Goal: Communication & Community: Share content

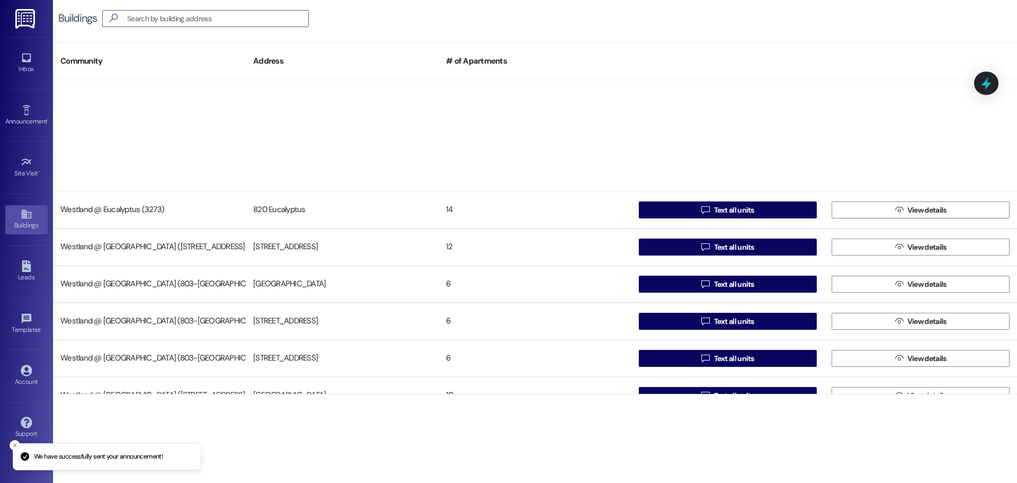
scroll to position [206, 0]
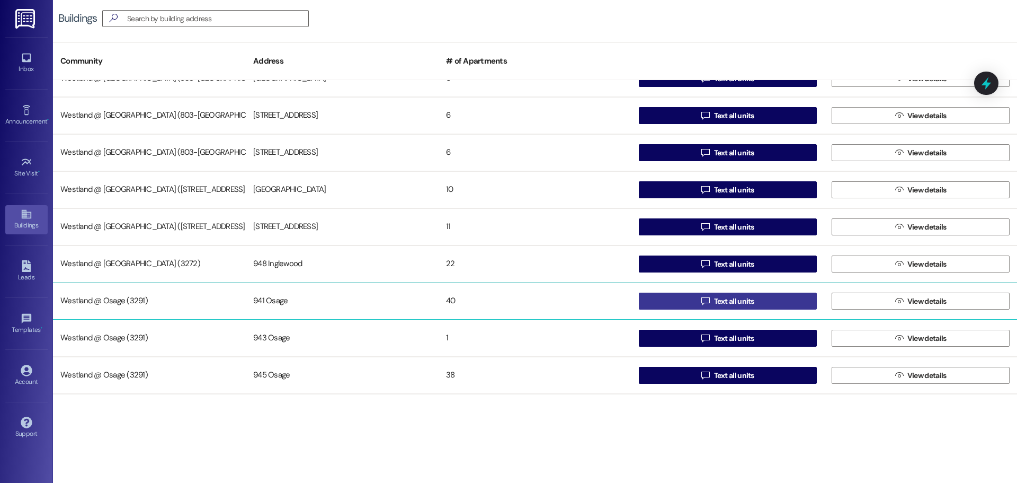
click at [747, 299] on span "Text all units" at bounding box center [734, 301] width 40 height 11
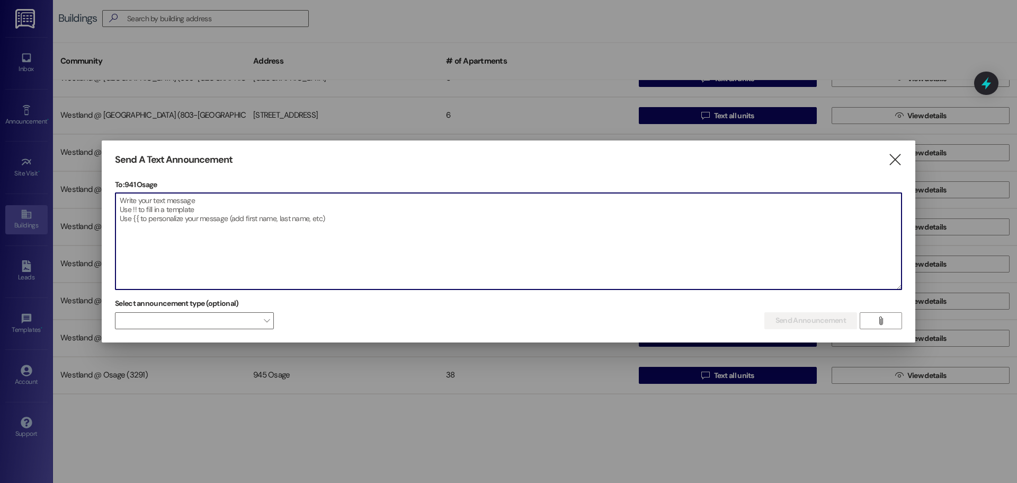
drag, startPoint x: 128, startPoint y: 212, endPoint x: 134, endPoint y: 211, distance: 5.9
click at [129, 213] on textarea at bounding box center [509, 241] width 786 height 96
paste textarea "Attention Residents: Pool Opening [DATE]! We are excited to announce that the p…"
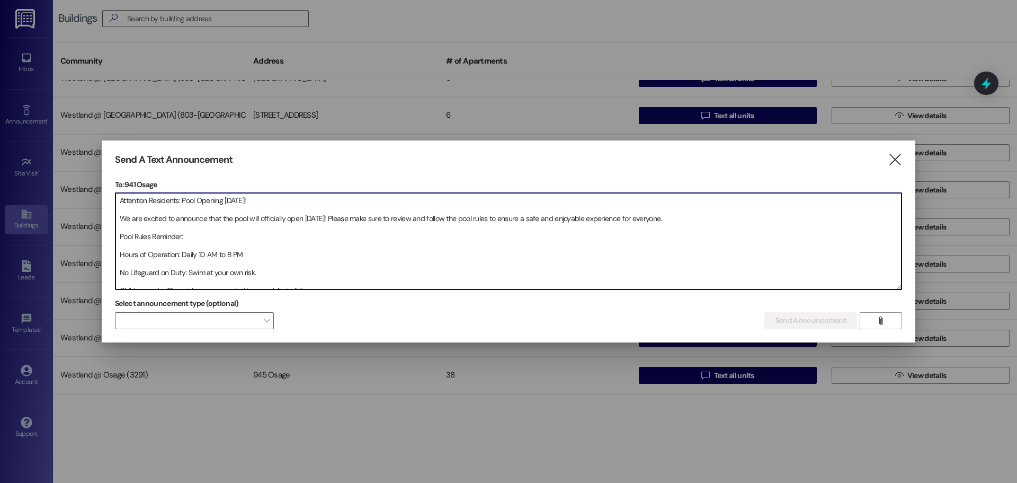
scroll to position [141, 0]
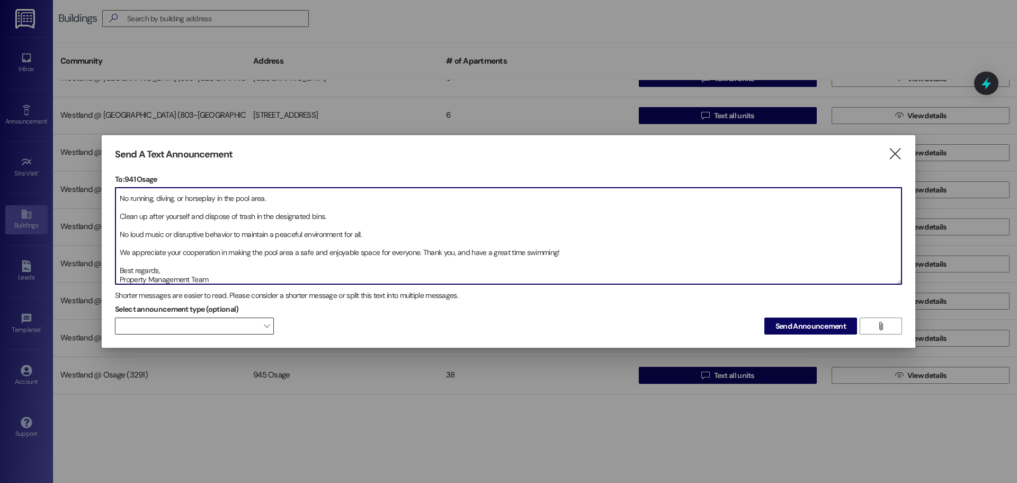
type textarea "Attention Residents: Pool Opening [DATE]! We are excited to announce that the p…"
click at [253, 321] on span at bounding box center [194, 325] width 159 height 17
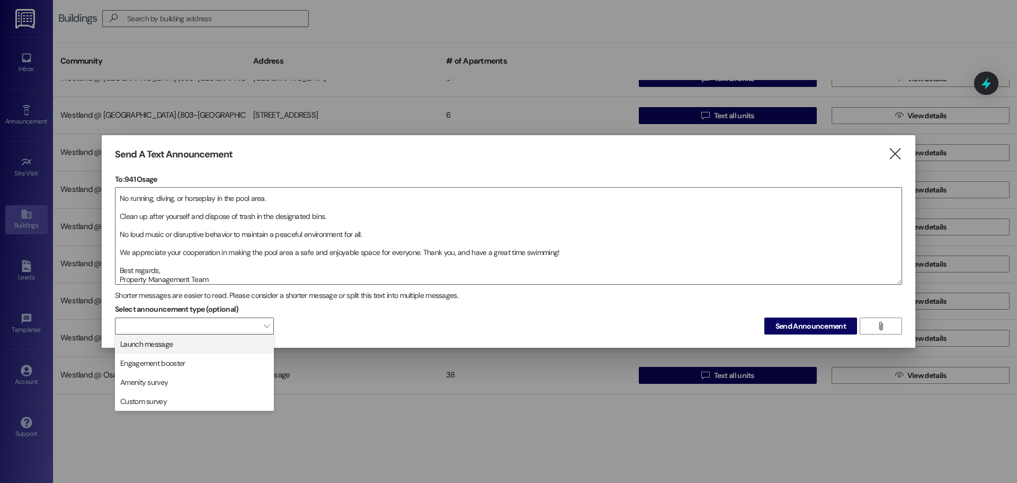
click at [236, 343] on span "Launch message" at bounding box center [194, 344] width 149 height 12
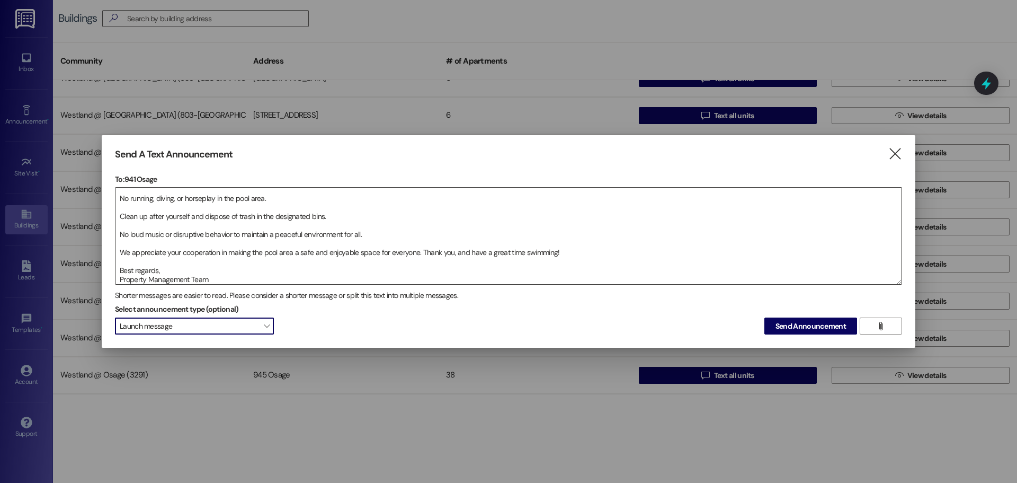
scroll to position [0, 0]
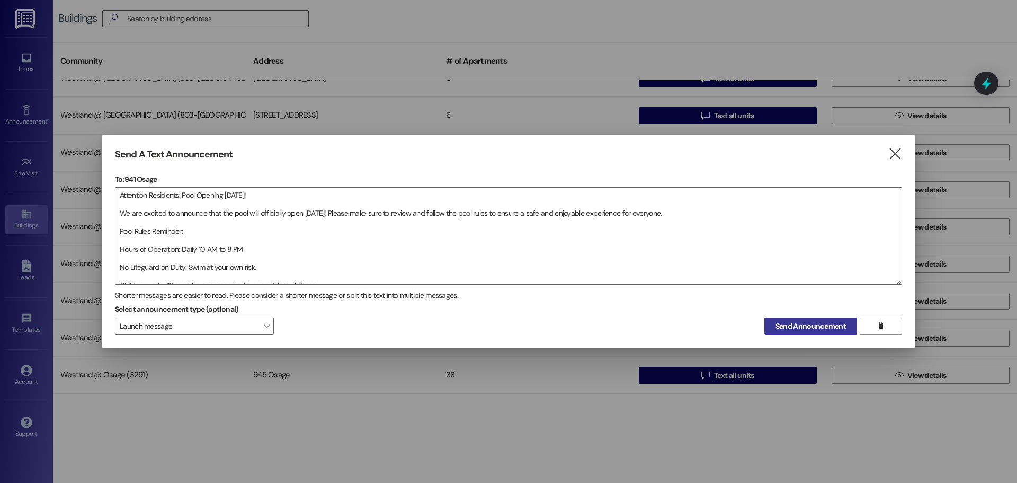
click at [829, 325] on span "Send Announcement" at bounding box center [811, 326] width 70 height 11
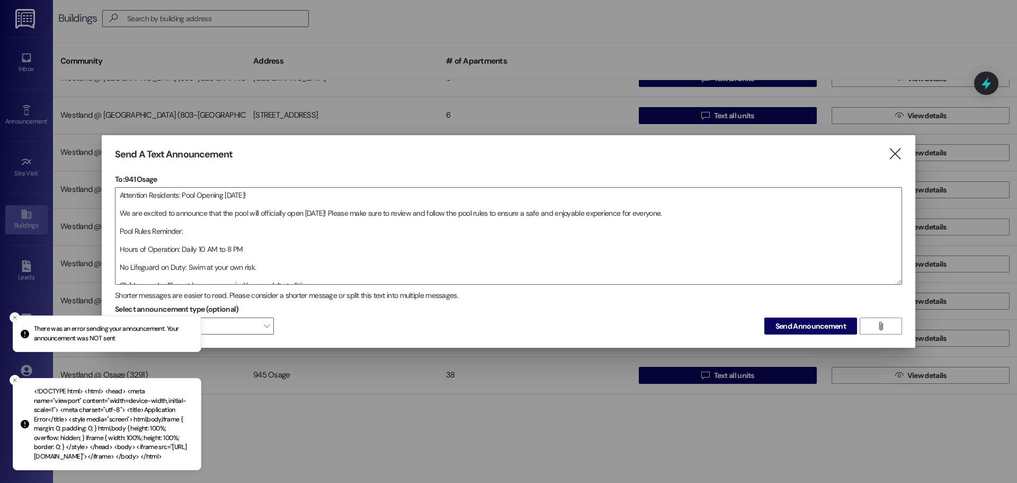
click at [28, 420] on icon "Notifications alt+T" at bounding box center [25, 424] width 8 height 8
click at [13, 377] on icon "Close toast" at bounding box center [15, 380] width 6 height 6
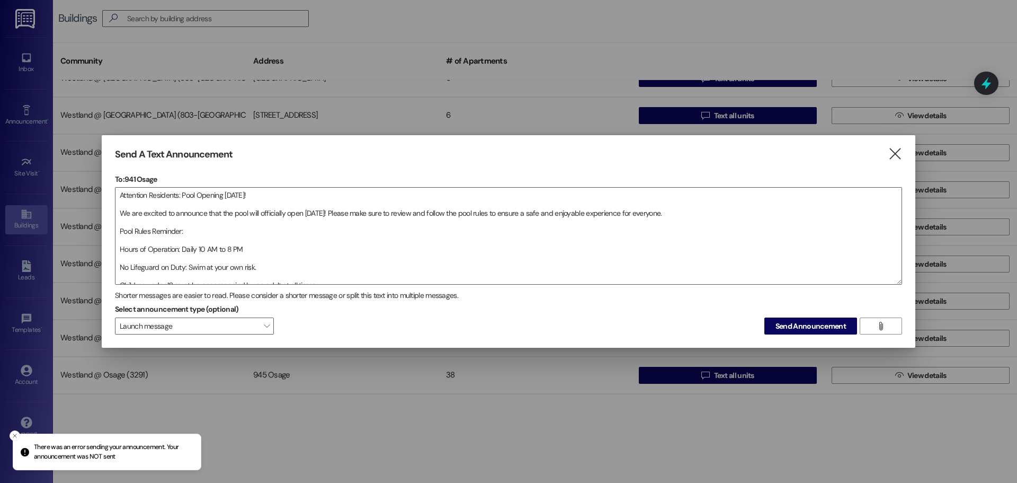
click at [101, 441] on li "There was an error sending your announcement. Your announcement was NOT sent" at bounding box center [107, 451] width 189 height 37
click at [24, 454] on icon "Notifications alt+T" at bounding box center [25, 452] width 11 height 11
click at [15, 439] on button "Close toast" at bounding box center [15, 435] width 11 height 11
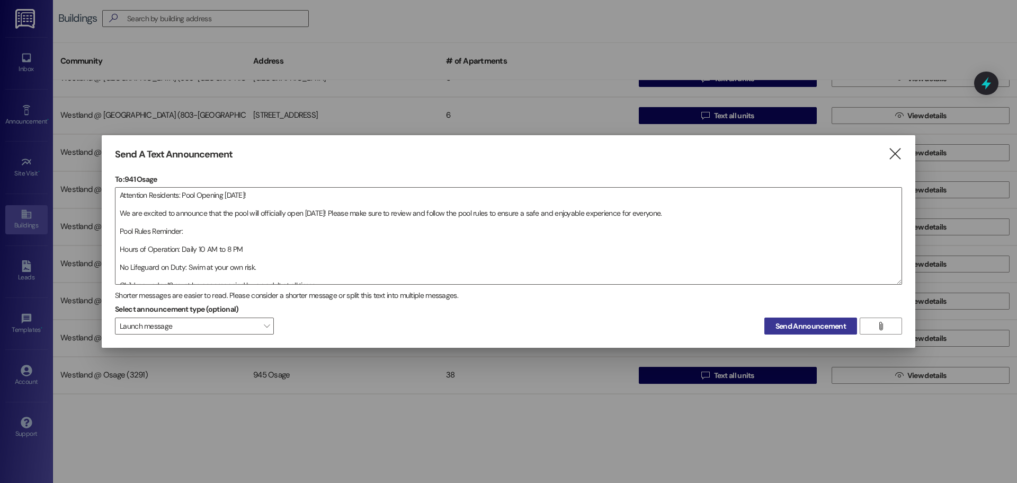
click at [820, 324] on span "Send Announcement" at bounding box center [811, 326] width 70 height 11
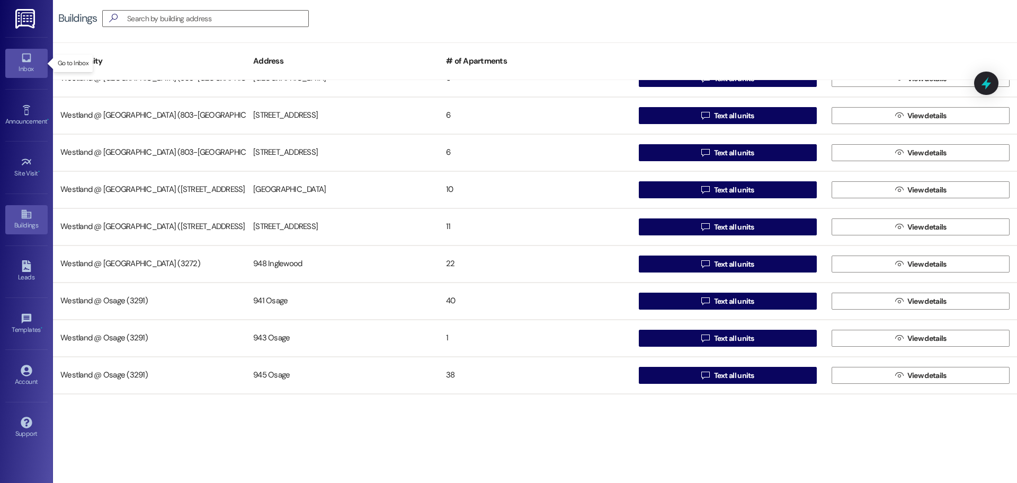
click at [26, 59] on icon at bounding box center [27, 58] width 12 height 12
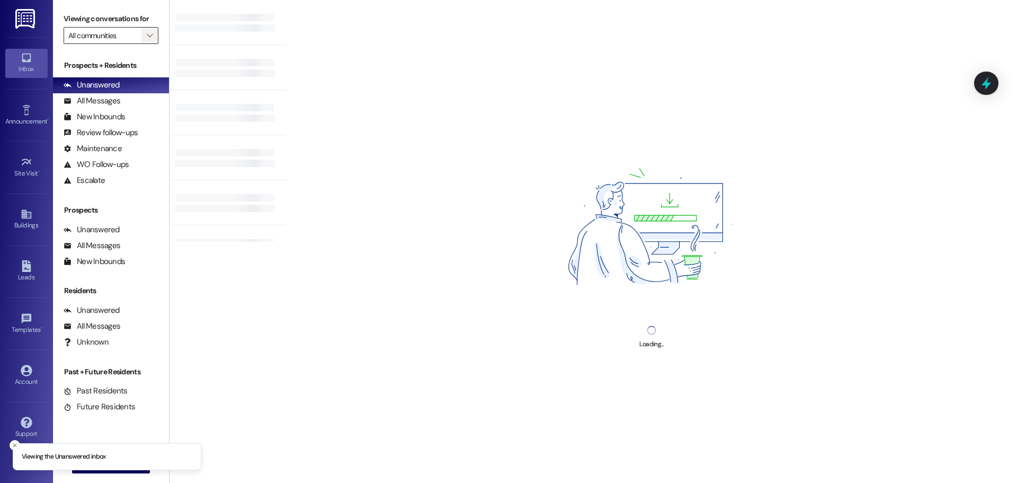
click at [145, 34] on span "" at bounding box center [150, 35] width 10 height 17
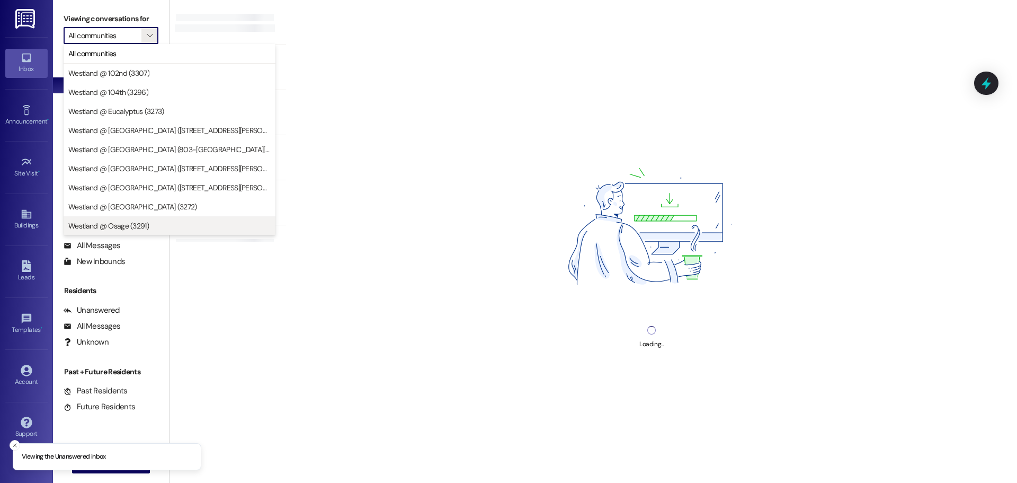
click at [139, 221] on span "Westland @ Osage (3291)" at bounding box center [108, 225] width 81 height 11
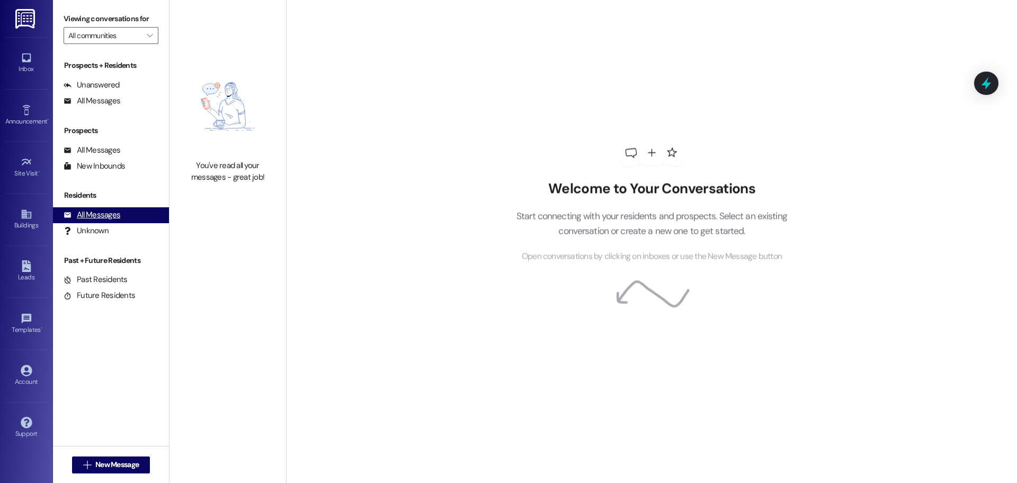
type input "Westland @ Osage (3291)"
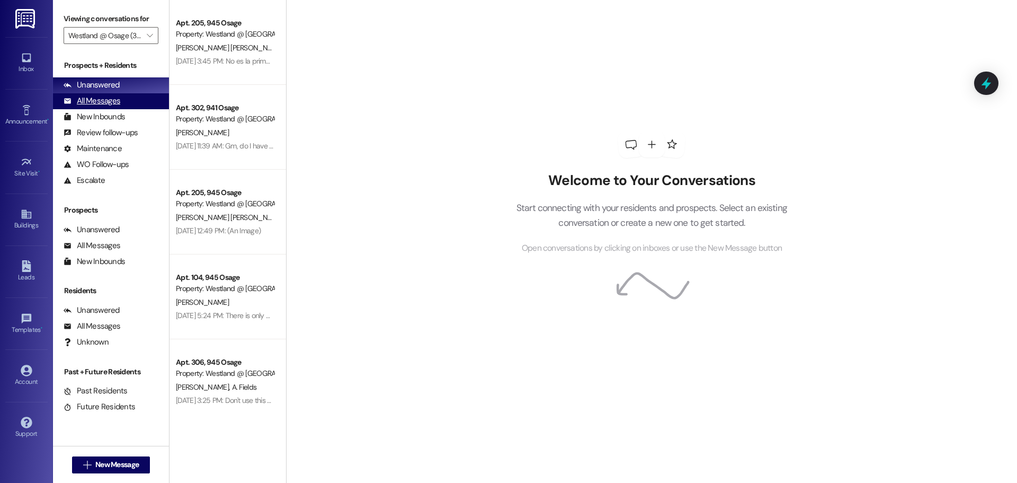
click at [105, 101] on div "All Messages" at bounding box center [92, 100] width 57 height 11
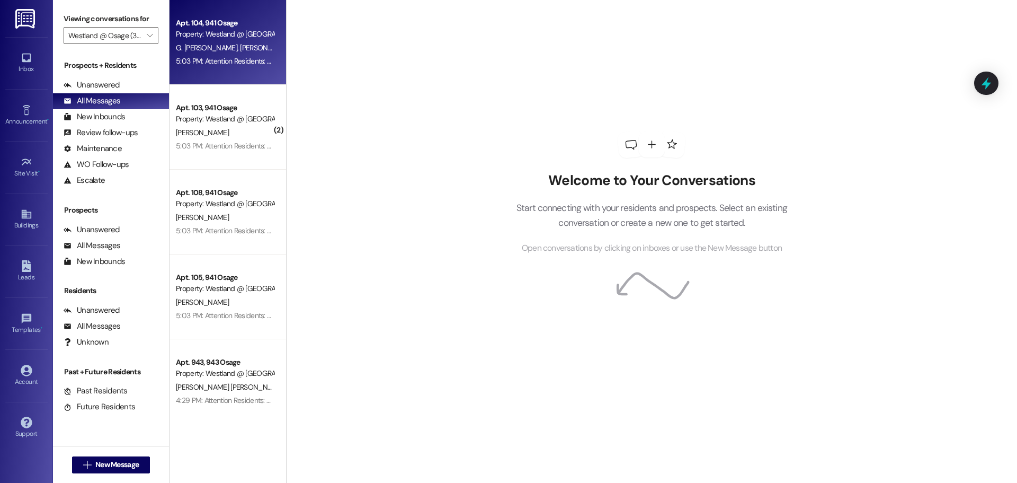
click at [229, 38] on div "Property: Westland @ [GEOGRAPHIC_DATA] (3291)" at bounding box center [225, 34] width 98 height 11
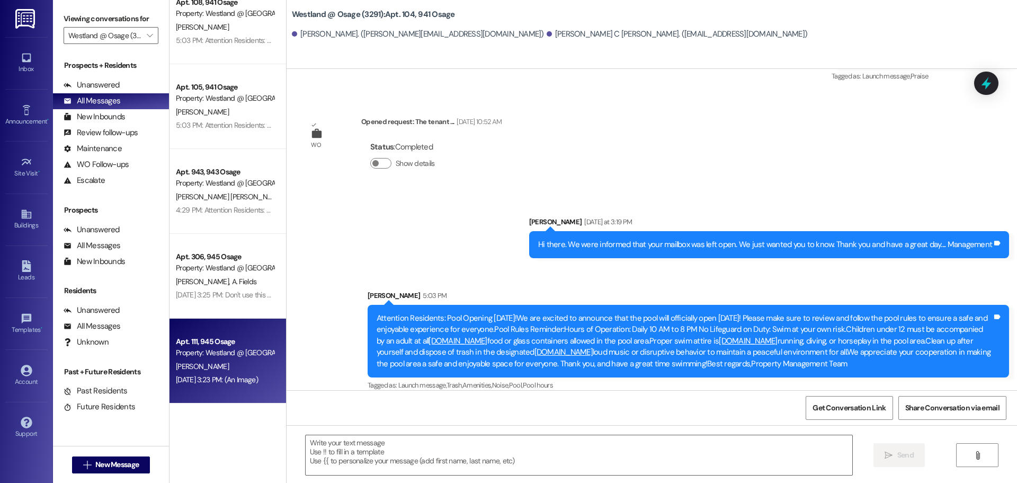
scroll to position [196, 0]
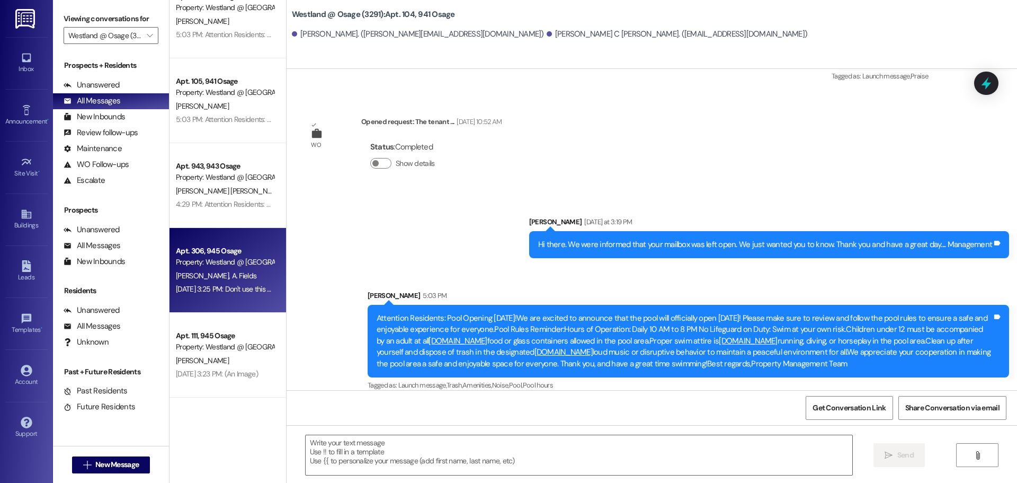
click at [242, 249] on div "Apt. 306, 945 Osage" at bounding box center [225, 250] width 98 height 11
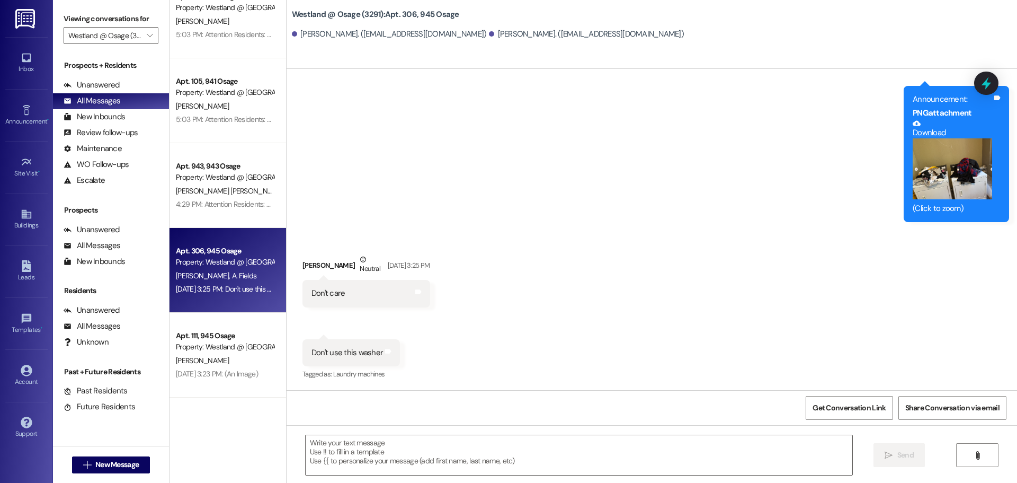
scroll to position [2297, 0]
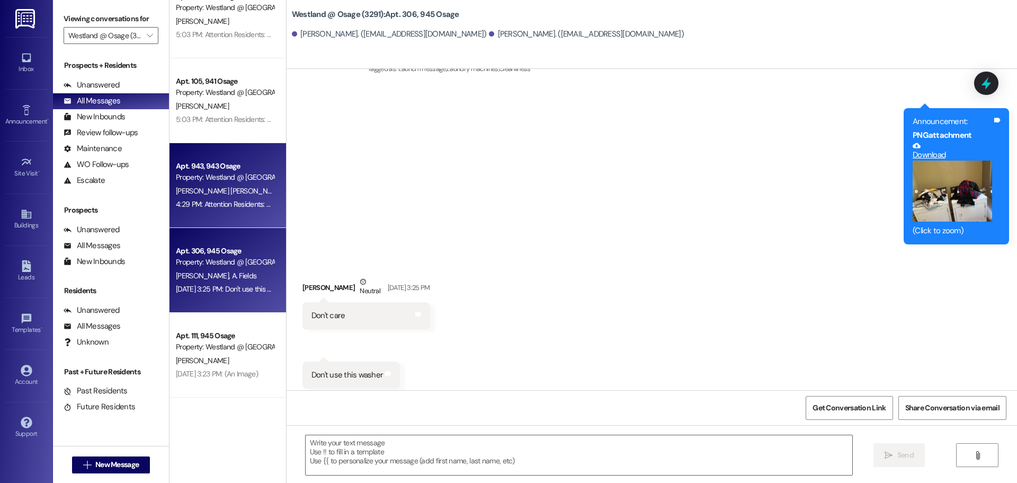
click at [254, 198] on div "4:29 PM: Attention Residents: Pool Opening [DATE]!We are excited to announce th…" at bounding box center [225, 204] width 100 height 13
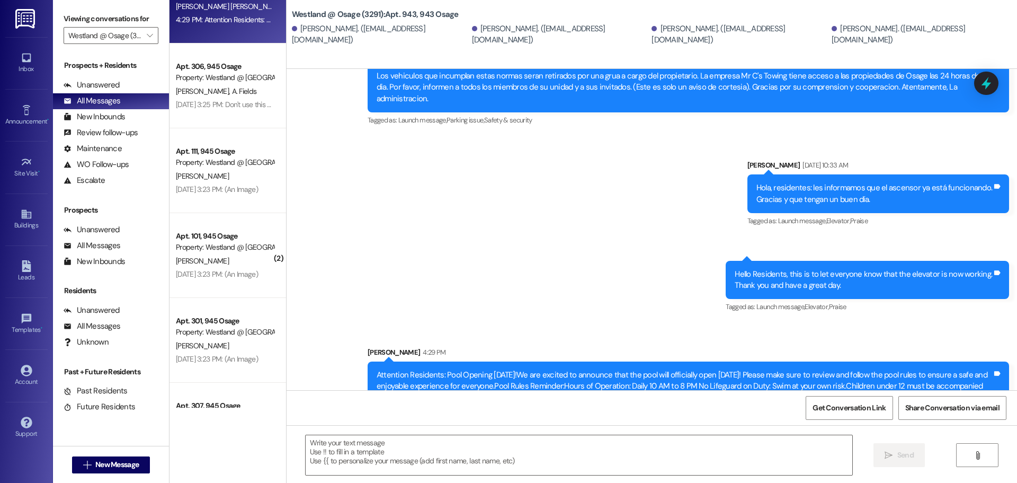
scroll to position [485, 0]
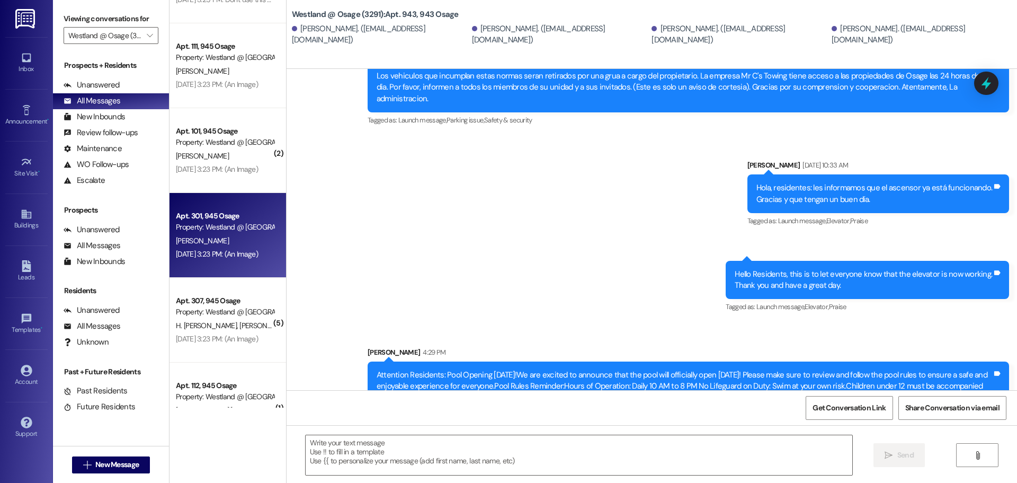
click at [235, 230] on div "Property: Westland @ [GEOGRAPHIC_DATA] (3291)" at bounding box center [225, 226] width 98 height 11
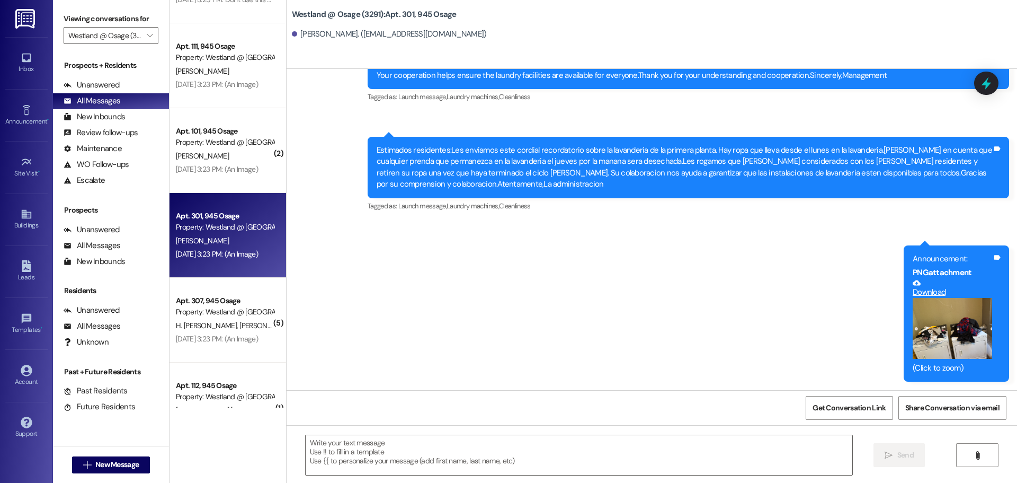
scroll to position [11719, 0]
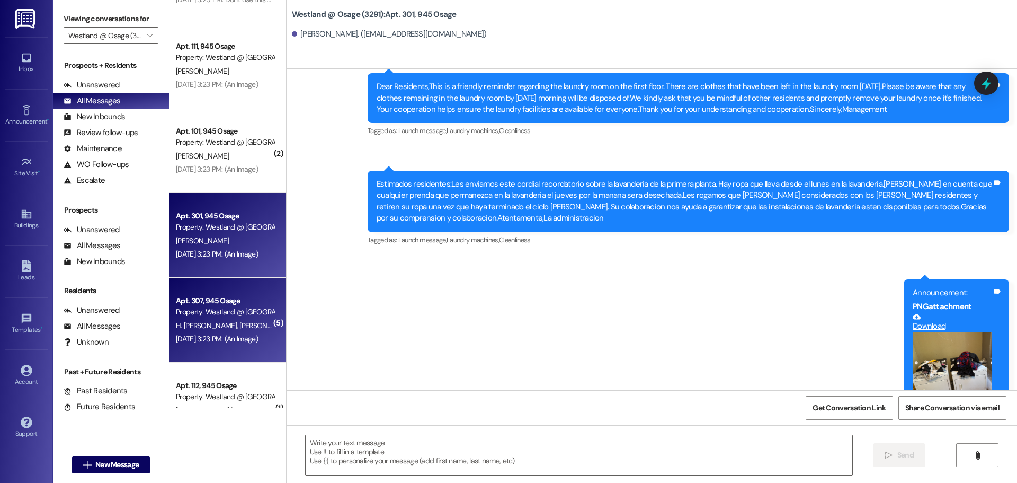
click at [202, 322] on span "H. [PERSON_NAME]" at bounding box center [208, 326] width 64 height 10
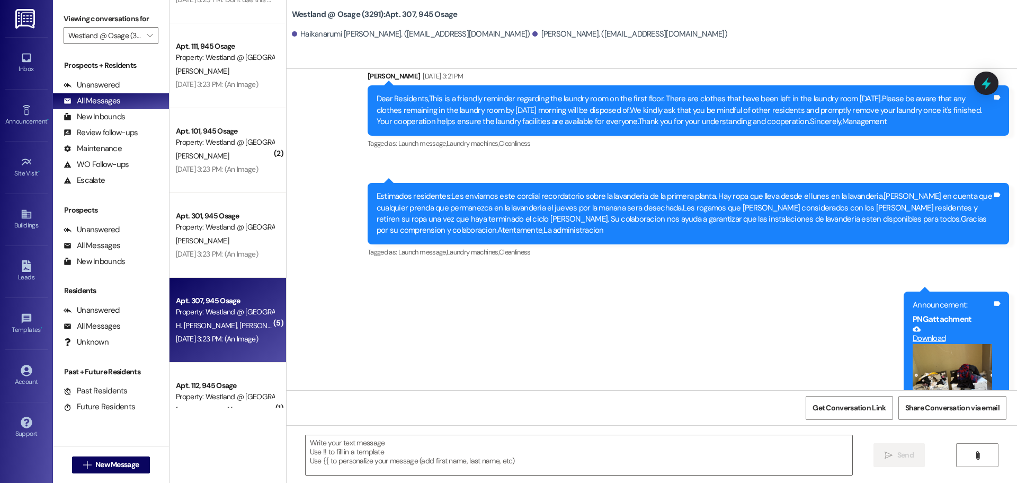
scroll to position [15025, 0]
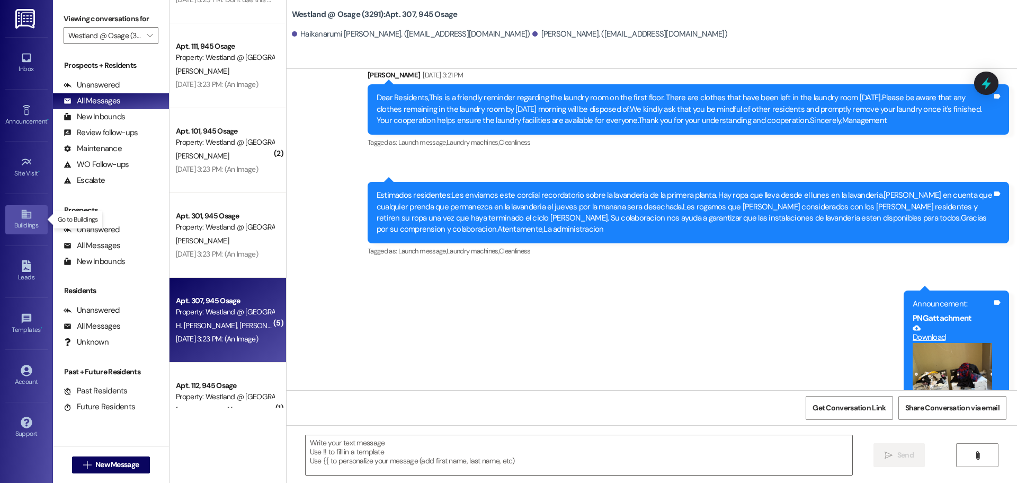
click at [12, 220] on div "Buildings" at bounding box center [26, 225] width 53 height 11
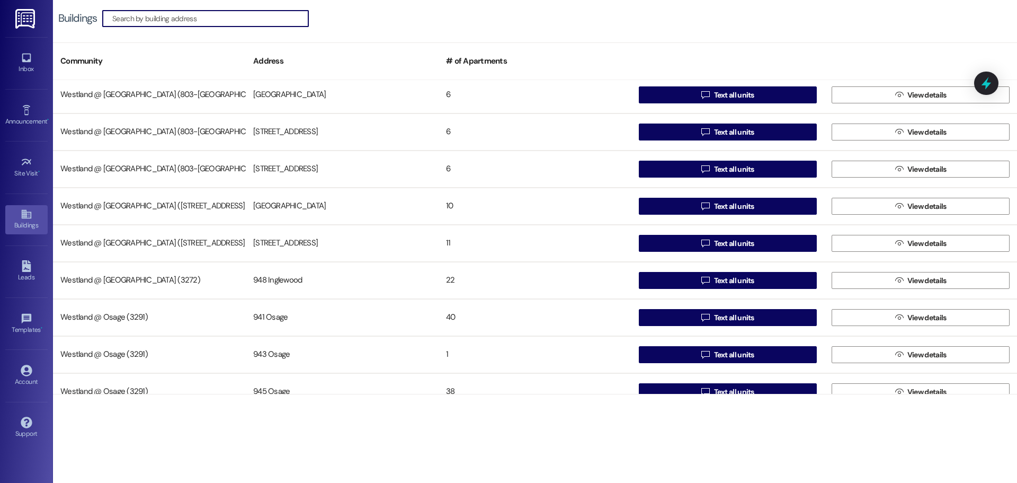
scroll to position [206, 0]
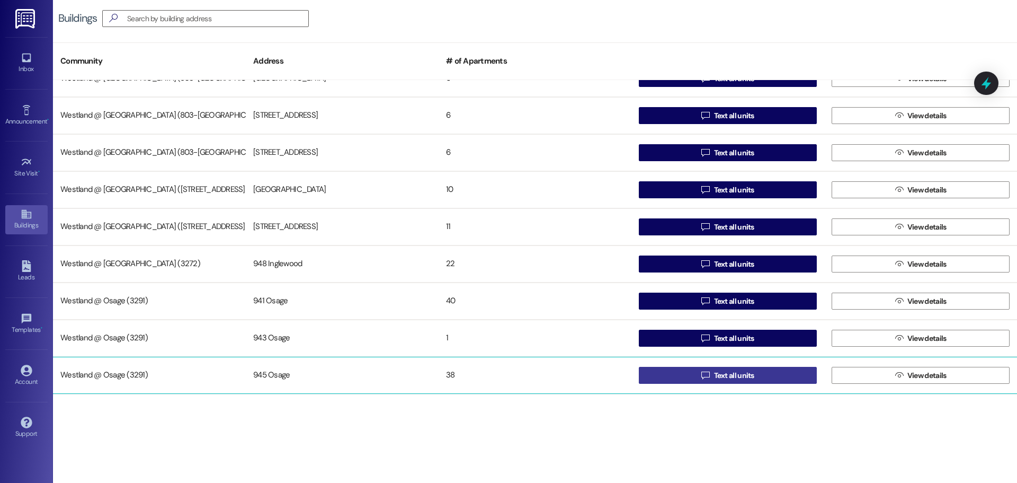
click at [754, 370] on span "Text all units" at bounding box center [734, 375] width 45 height 11
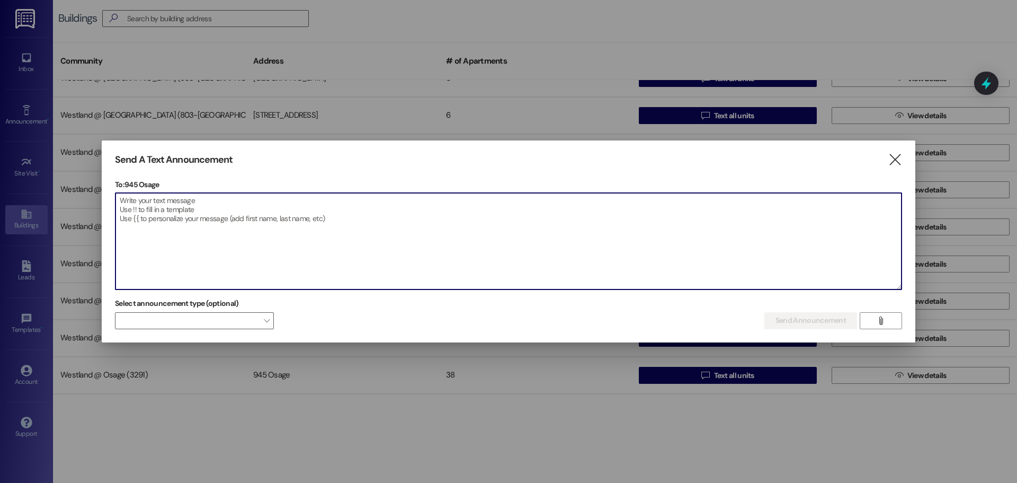
click at [154, 231] on textarea at bounding box center [509, 241] width 786 height 96
paste textarea "Attention Residents: Pool Opening [DATE]! We are excited to announce that the p…"
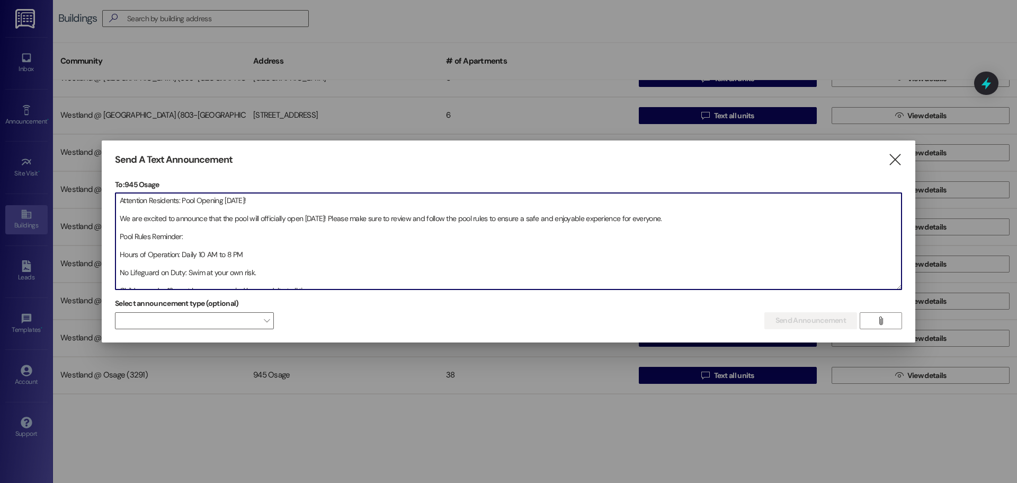
scroll to position [141, 0]
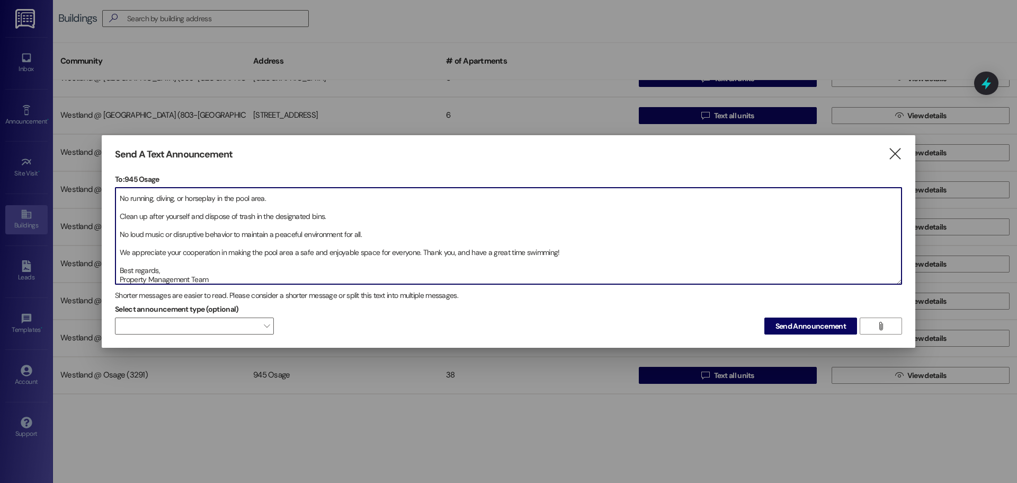
type textarea "Attention Residents: Pool Opening [DATE]! We are excited to announce that the p…"
click at [765, 317] on button "Send Announcement" at bounding box center [811, 325] width 93 height 17
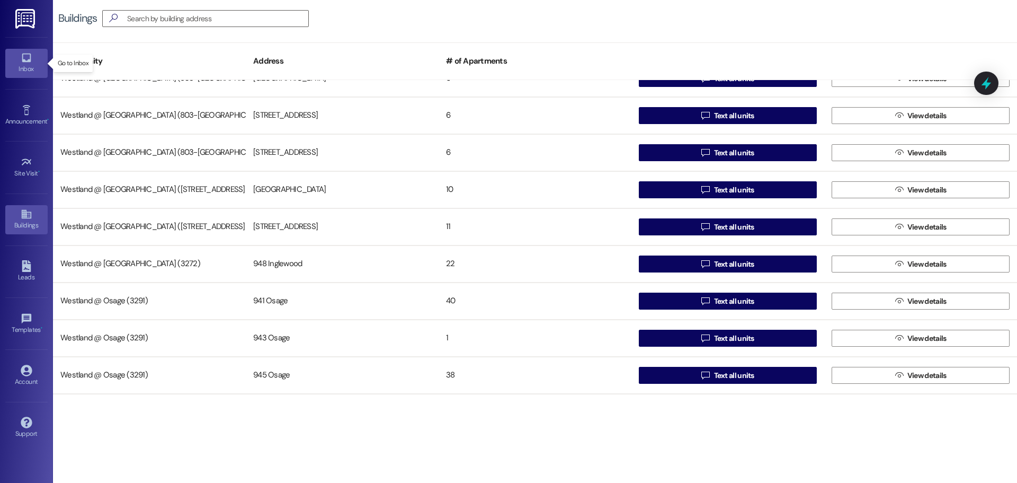
click at [26, 58] on icon at bounding box center [27, 58] width 12 height 12
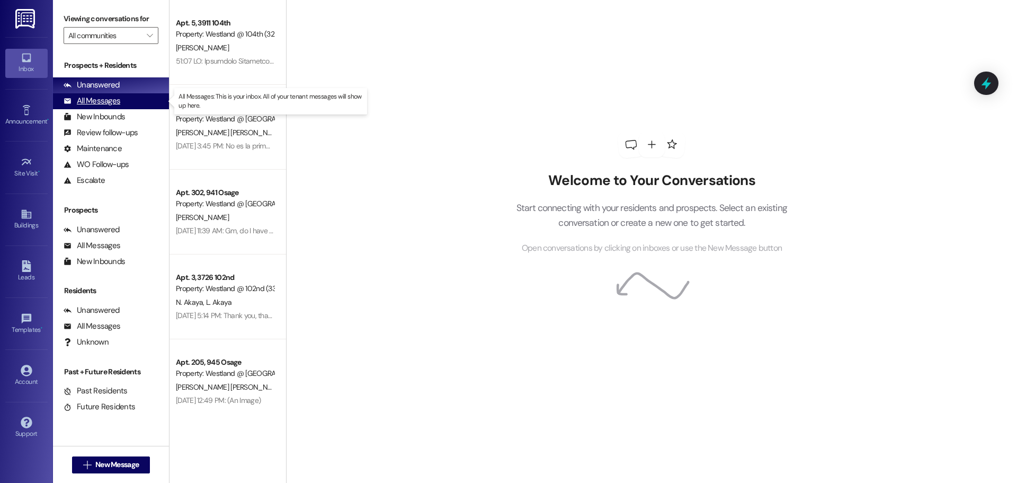
click at [110, 100] on div "All Messages" at bounding box center [92, 100] width 57 height 11
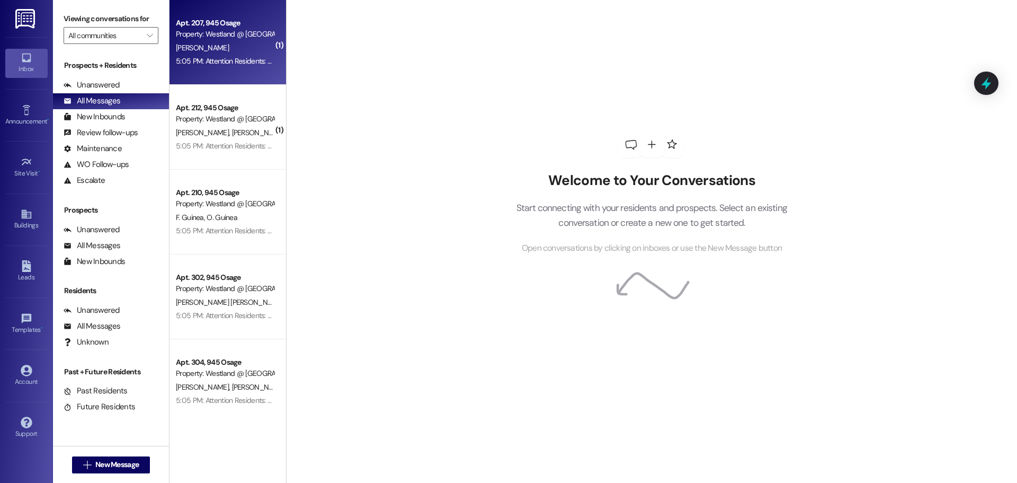
click at [213, 47] on div "[PERSON_NAME]" at bounding box center [225, 47] width 100 height 13
click at [208, 41] on div "[PERSON_NAME]" at bounding box center [225, 47] width 100 height 13
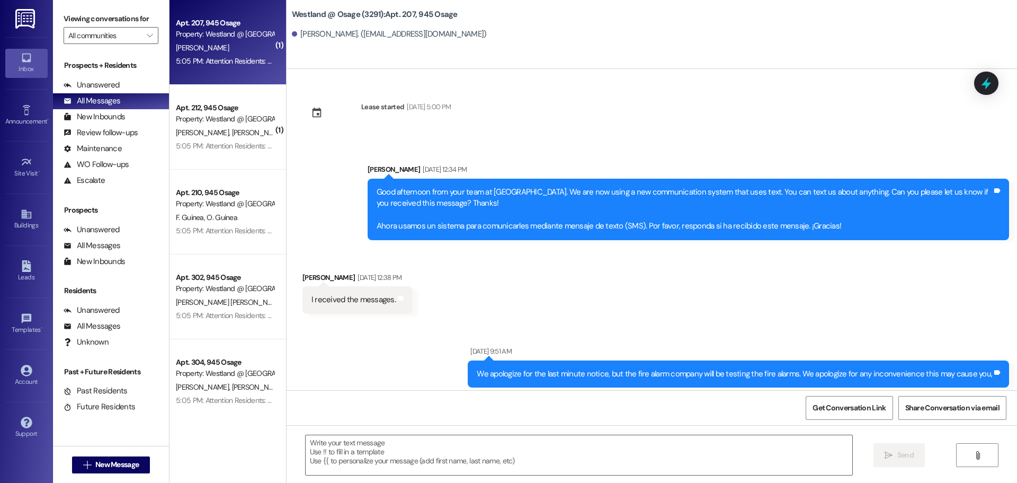
drag, startPoint x: 209, startPoint y: 40, endPoint x: 444, endPoint y: 299, distance: 350.0
click at [209, 41] on div "[PERSON_NAME]" at bounding box center [225, 47] width 100 height 13
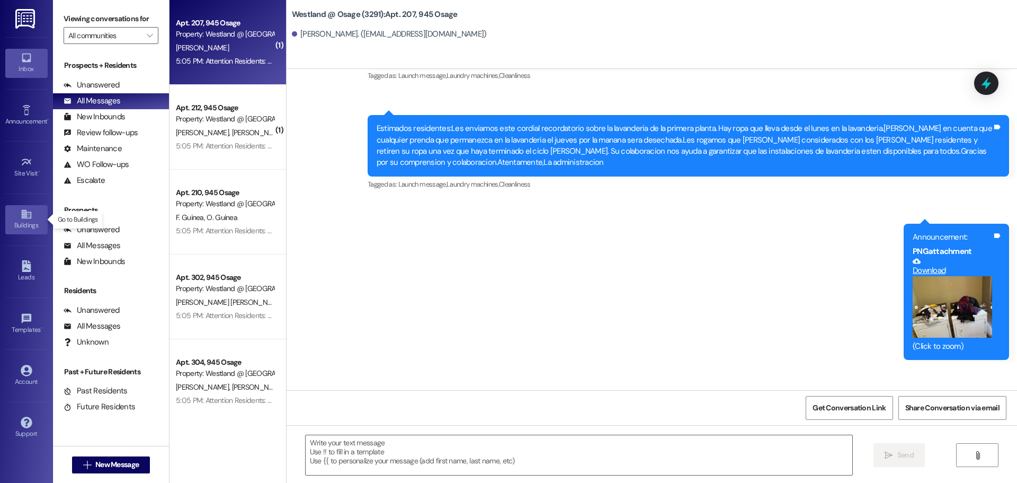
click at [30, 218] on icon at bounding box center [27, 214] width 12 height 12
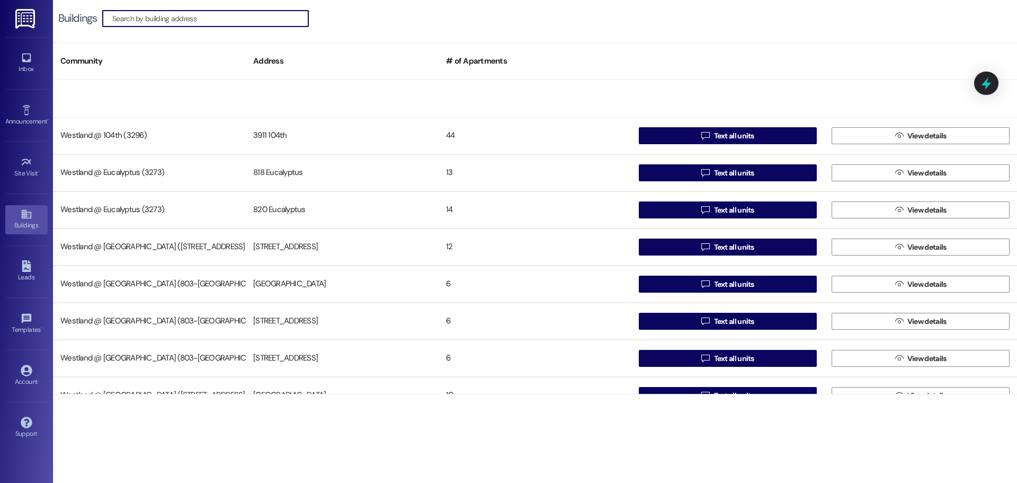
scroll to position [206, 0]
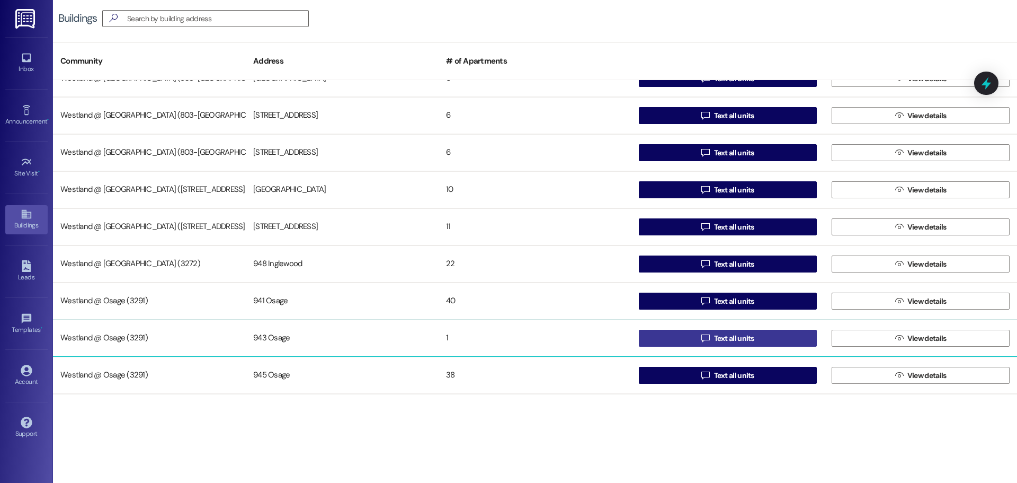
click at [757, 335] on button " Text all units" at bounding box center [728, 338] width 178 height 17
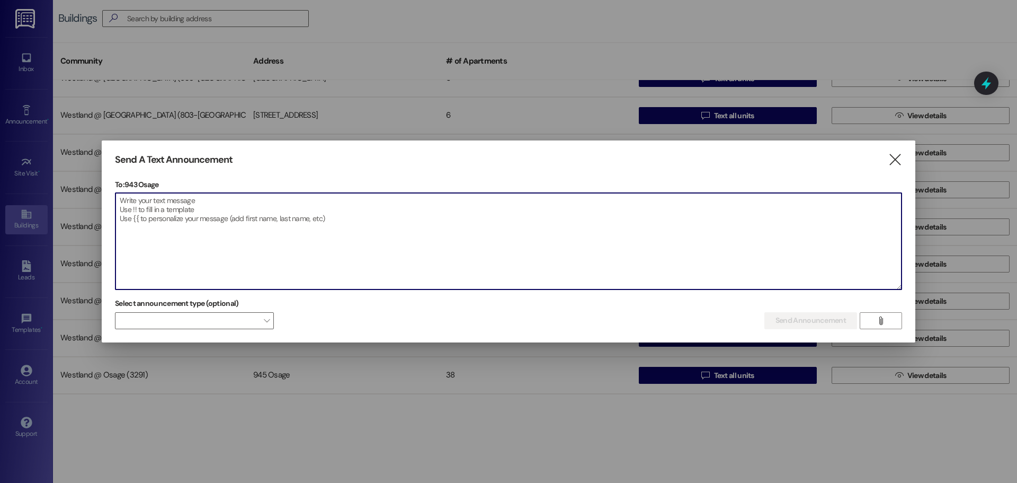
click at [281, 232] on textarea at bounding box center [509, 241] width 786 height 96
paste textarea "Attention Residents: Pool Opening [DATE]! We are excited to announce that the p…"
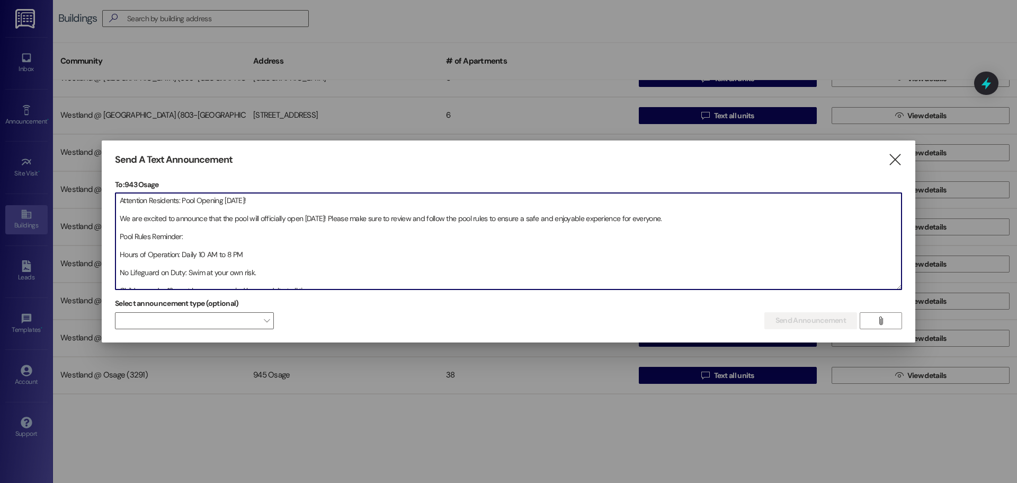
scroll to position [141, 0]
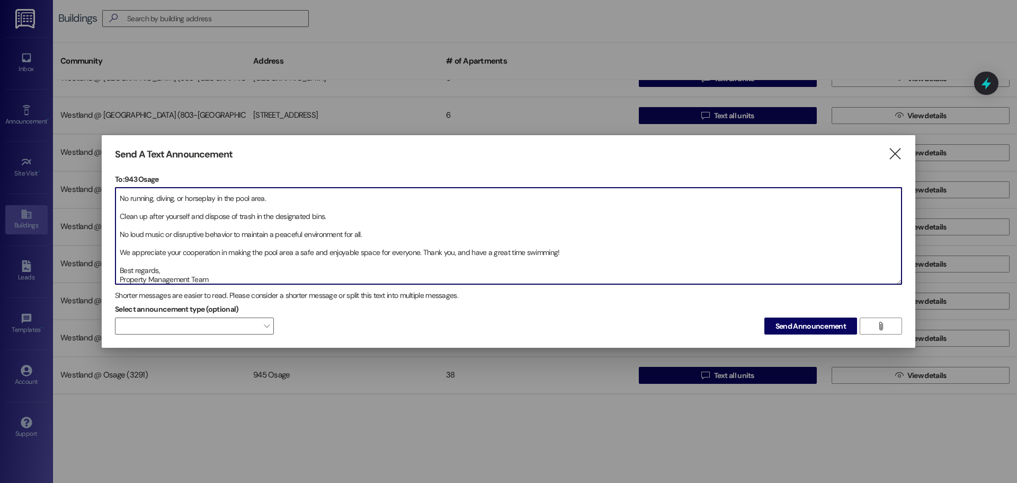
type textarea "Attention Residents: Pool Opening [DATE]! We are excited to announce that the p…"
click at [765, 317] on button "Send Announcement" at bounding box center [811, 325] width 93 height 17
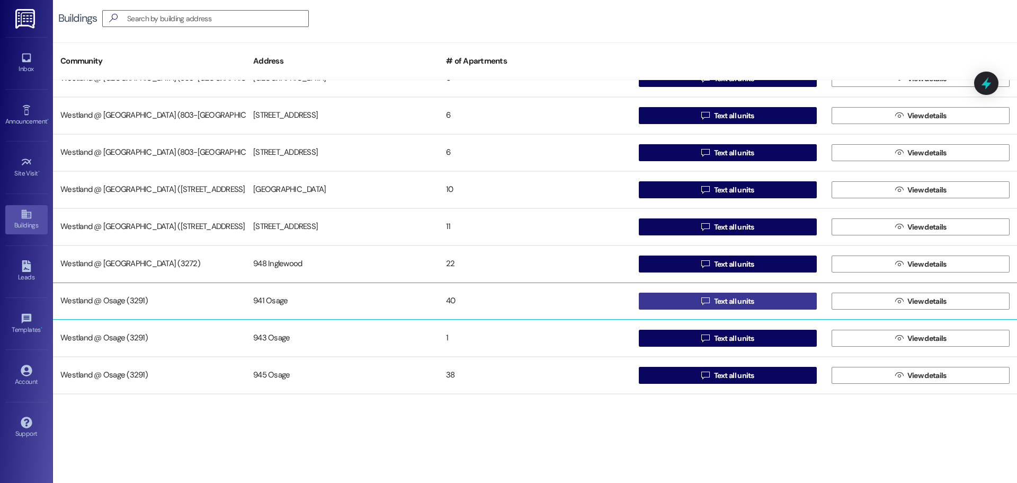
click at [736, 298] on span "Text all units" at bounding box center [734, 301] width 40 height 11
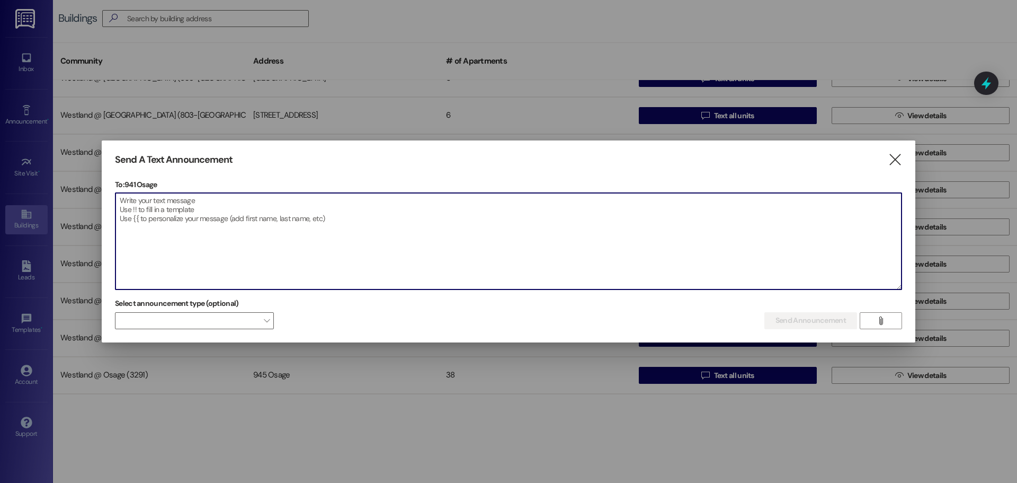
drag, startPoint x: 144, startPoint y: 241, endPoint x: 132, endPoint y: 252, distance: 16.5
click at [141, 246] on textarea at bounding box center [509, 241] width 786 height 96
paste textarea "Attention Residents: Pool Opening [DATE]! We are excited to announce that the p…"
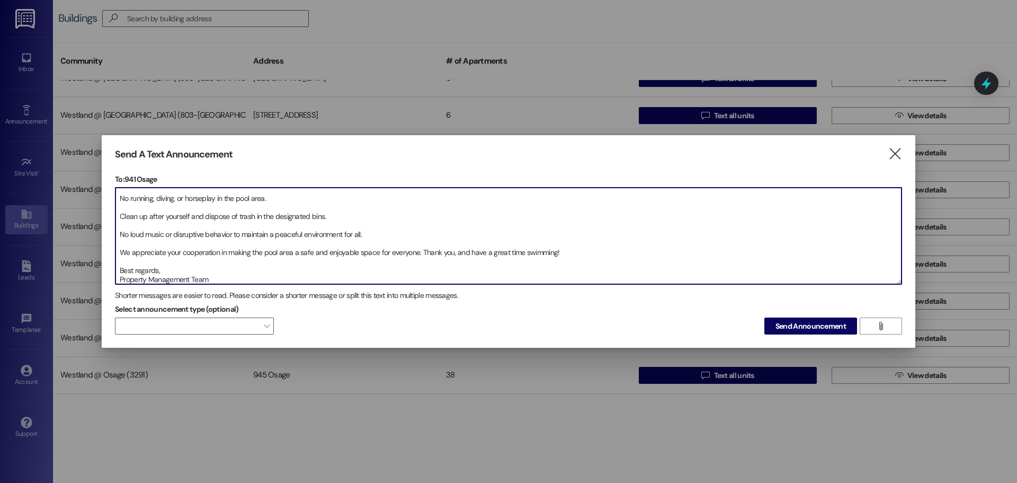
type textarea "Attention Residents: Pool Opening [DATE]! We are excited to announce that the p…"
click at [765, 317] on button "Send Announcement" at bounding box center [811, 325] width 93 height 17
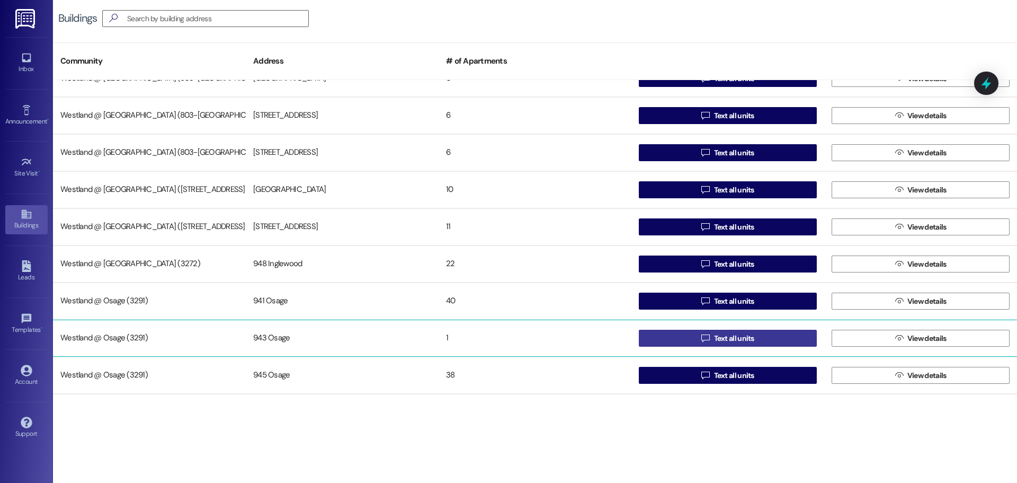
click at [717, 334] on span "Text all units" at bounding box center [734, 338] width 40 height 11
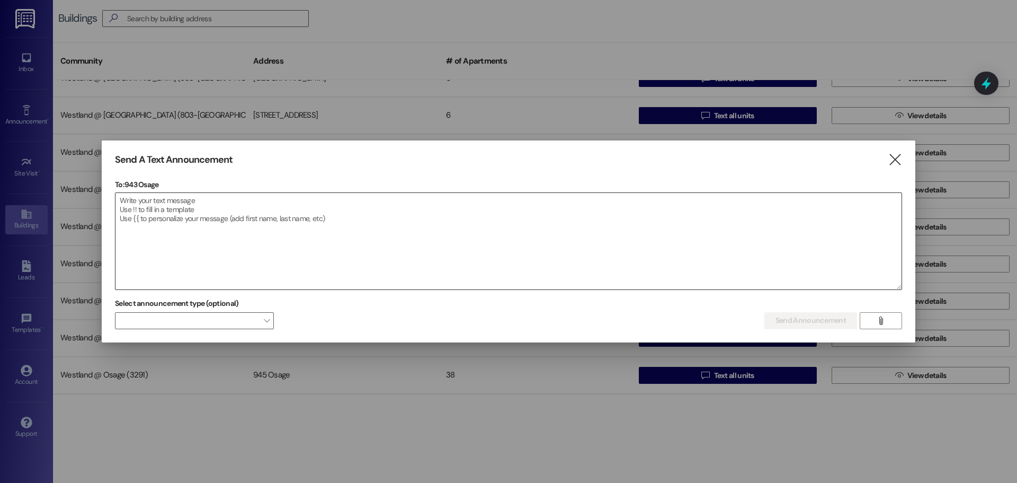
click at [216, 240] on textarea at bounding box center [509, 241] width 786 height 96
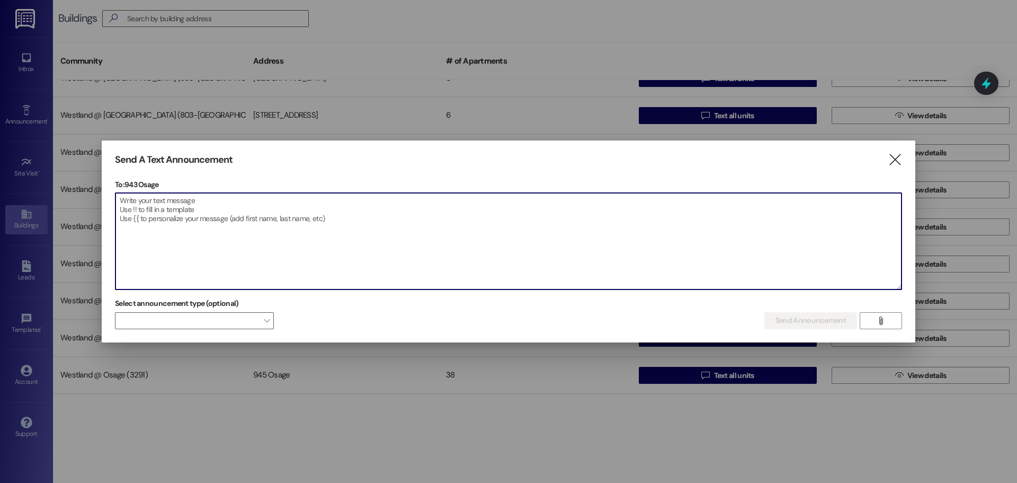
paste textarea "Attention Residents: Pool Opening [DATE]! We are excited to announce that the p…"
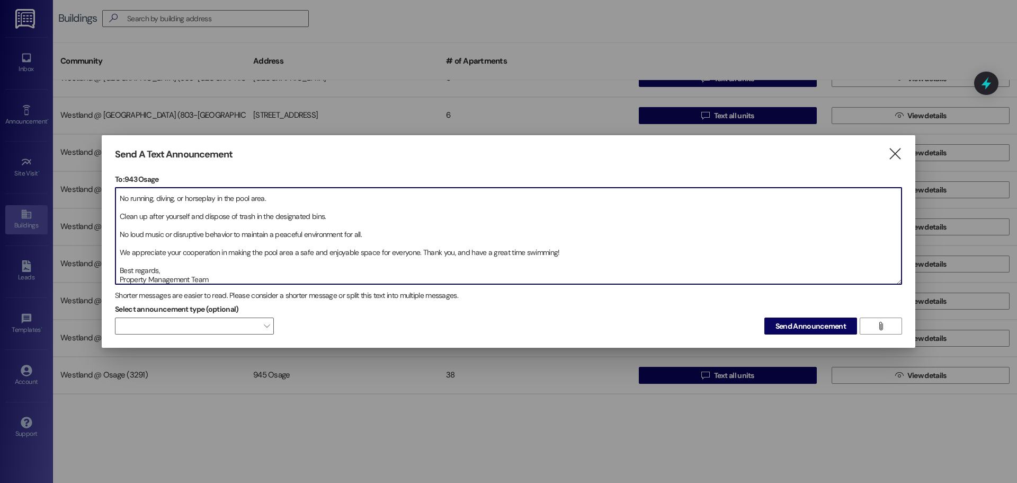
type textarea "Attention Residents: Pool Opening [DATE]! We are excited to announce that the p…"
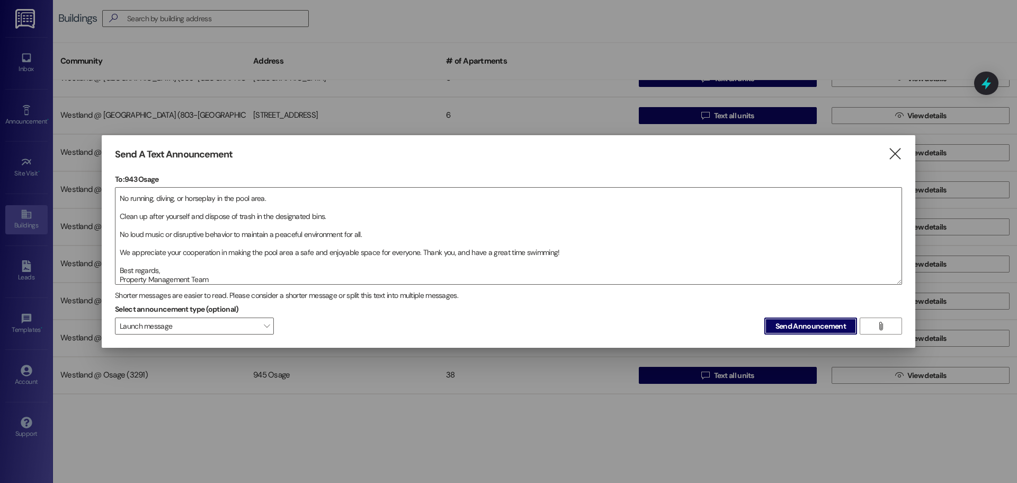
click at [765, 317] on button "Send Announcement" at bounding box center [811, 325] width 93 height 17
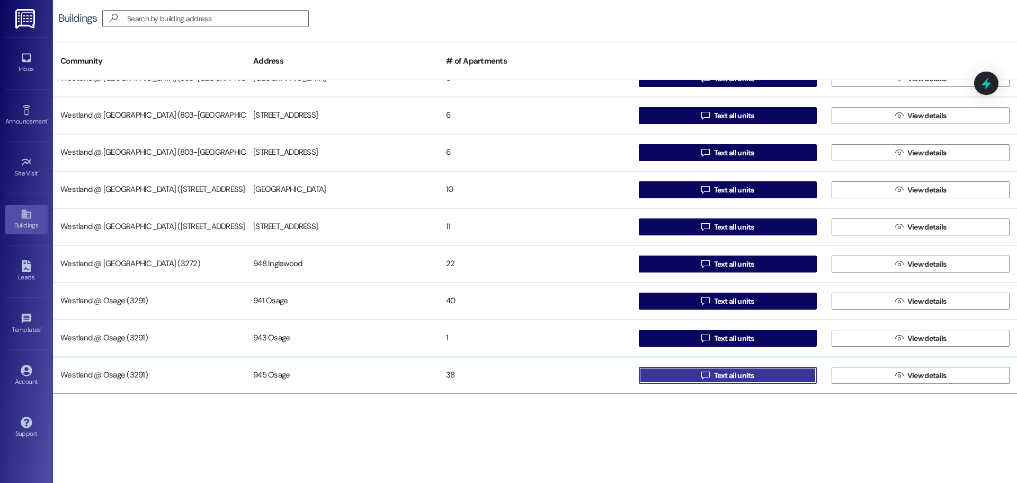
click at [738, 379] on span "Text all units" at bounding box center [734, 375] width 40 height 11
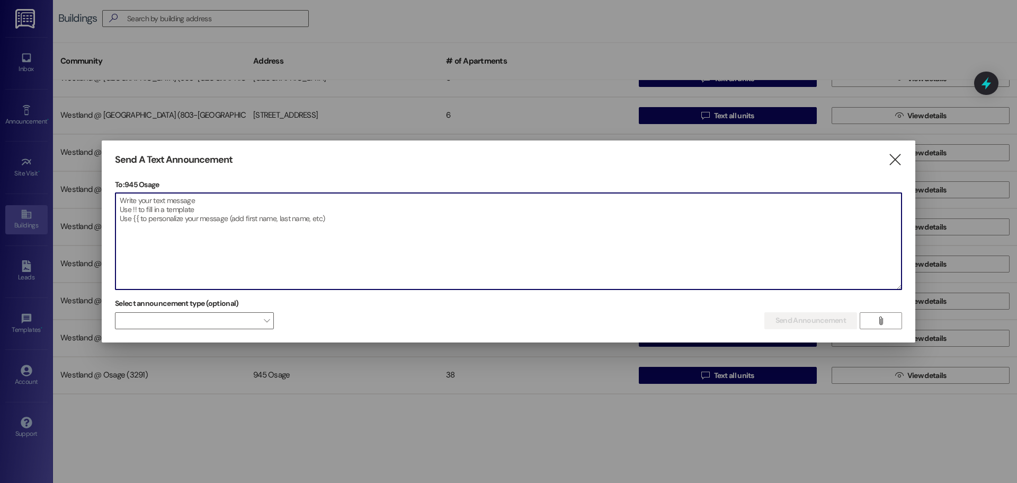
drag, startPoint x: 218, startPoint y: 231, endPoint x: 216, endPoint y: 235, distance: 5.5
click at [216, 235] on textarea at bounding box center [509, 241] width 786 height 96
paste textarea "Attention Residents: Pool Opening [DATE]! We are excited to announce that the p…"
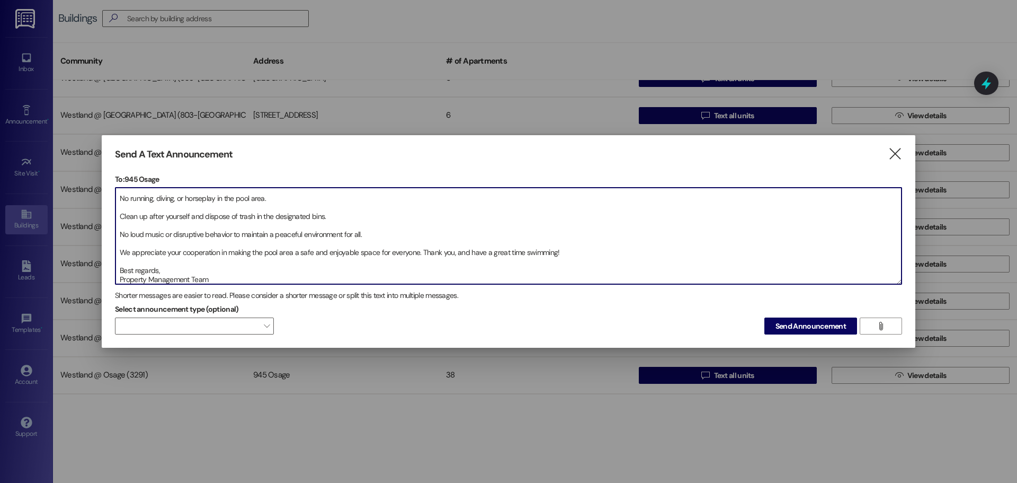
type textarea "Attention Residents: Pool Opening [DATE]! We are excited to announce that the p…"
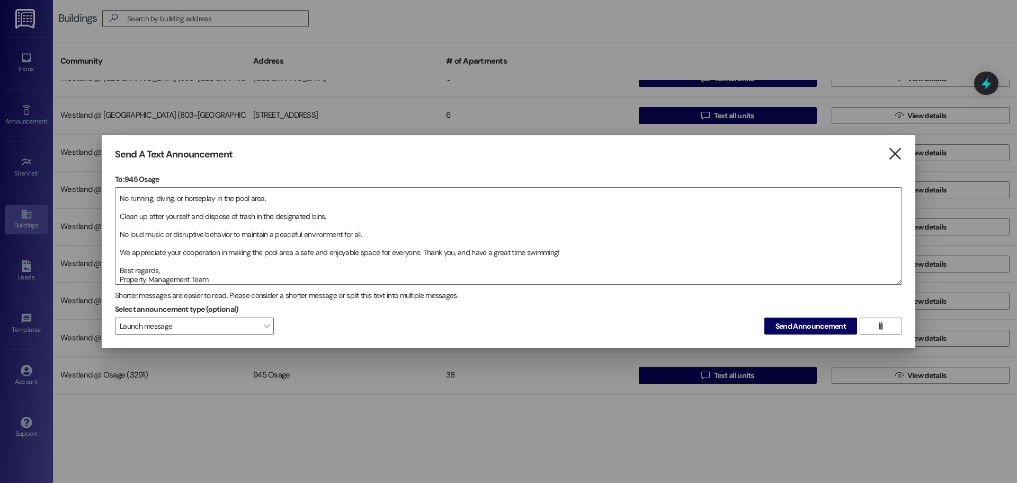
click at [896, 153] on icon "" at bounding box center [895, 153] width 14 height 11
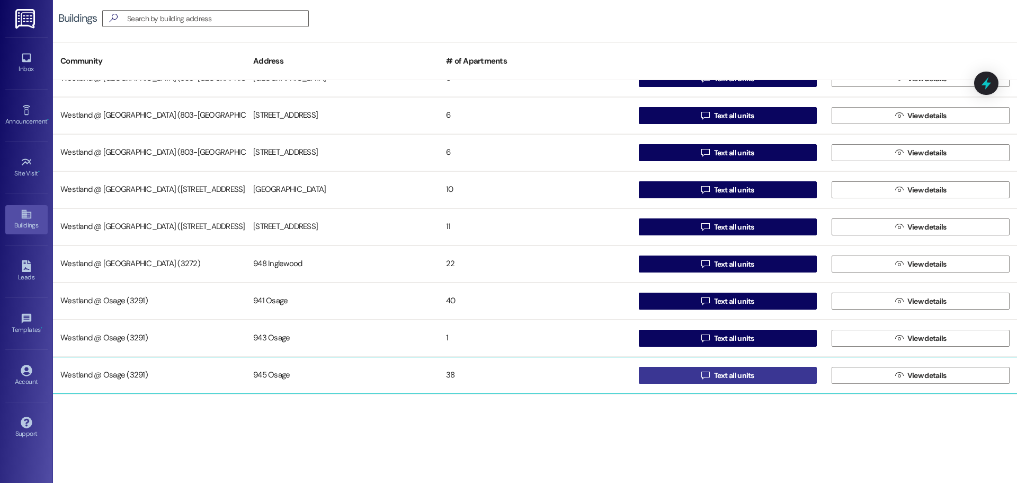
click at [735, 370] on span "Text all units" at bounding box center [734, 375] width 40 height 11
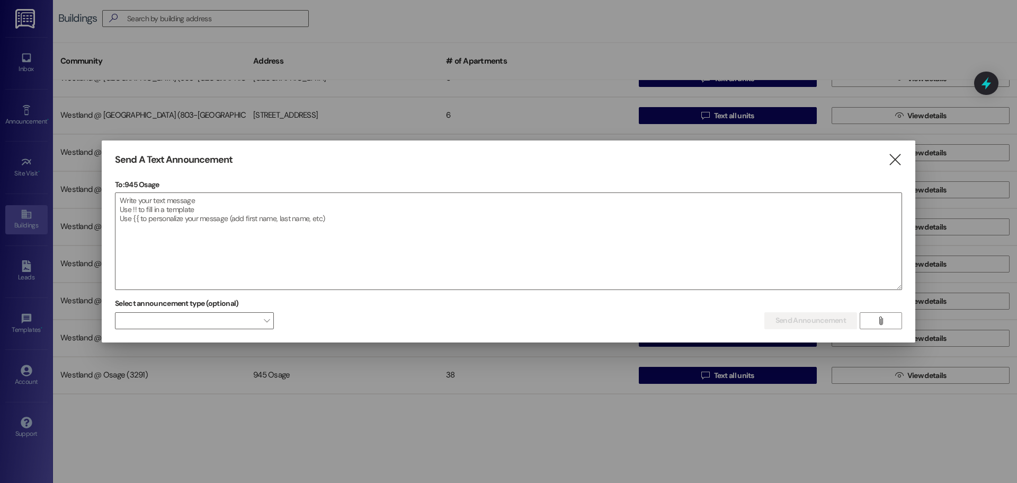
drag, startPoint x: 223, startPoint y: 192, endPoint x: 238, endPoint y: 188, distance: 15.8
click at [238, 188] on div "To: 945 Osage  Drop image file here" at bounding box center [508, 234] width 787 height 111
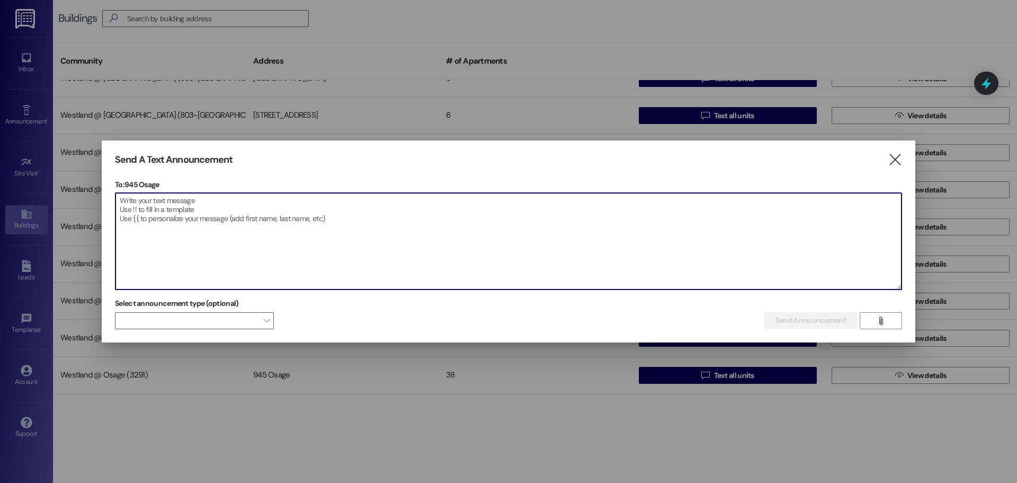
click at [281, 204] on textarea at bounding box center [509, 241] width 786 height 96
paste textarea "Attention Residents: Pool Opening [DATE]! We are excited to announce that the p…"
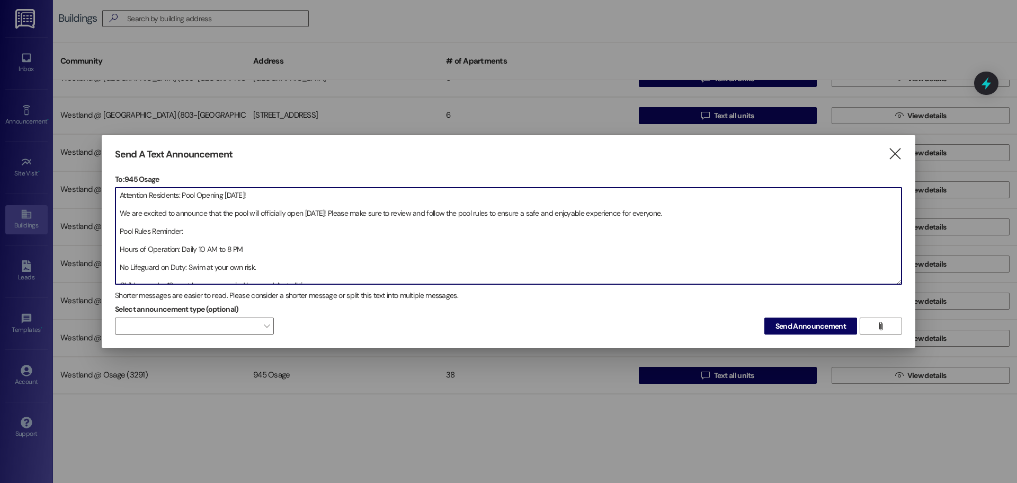
type textarea "Attention Residents: Pool Opening [DATE]! We are excited to announce that the p…"
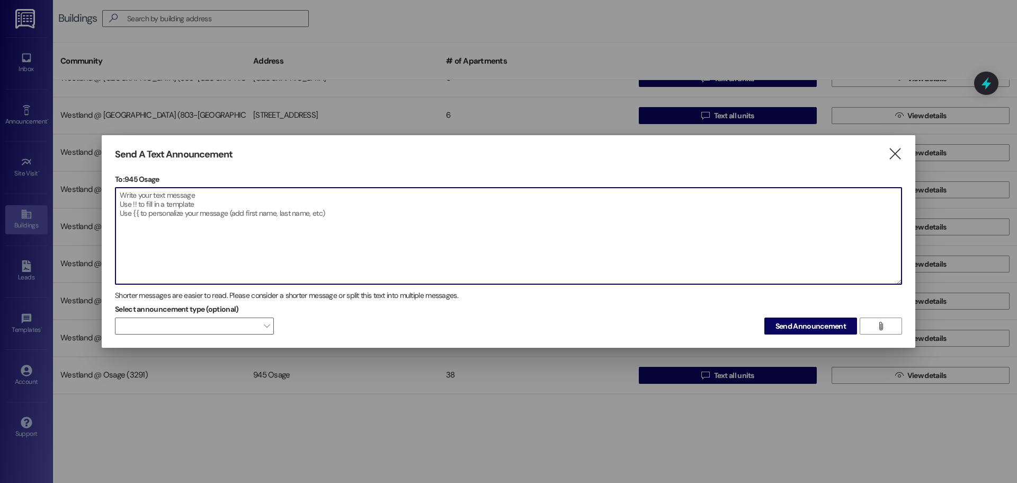
scroll to position [0, 0]
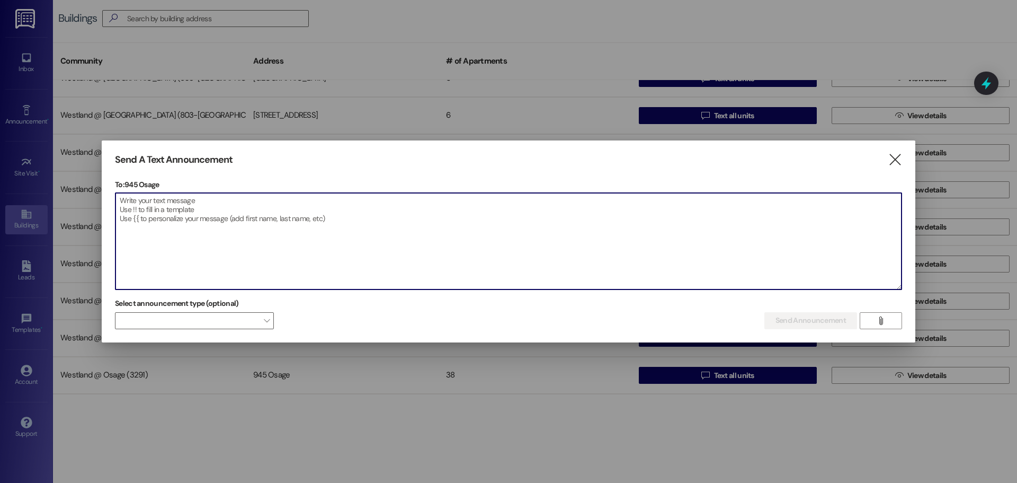
paste textarea "Loremips, dolorsitam: ¡Consec ad elit se doeiusm! ¡Tem incididu utlabore etd ma…"
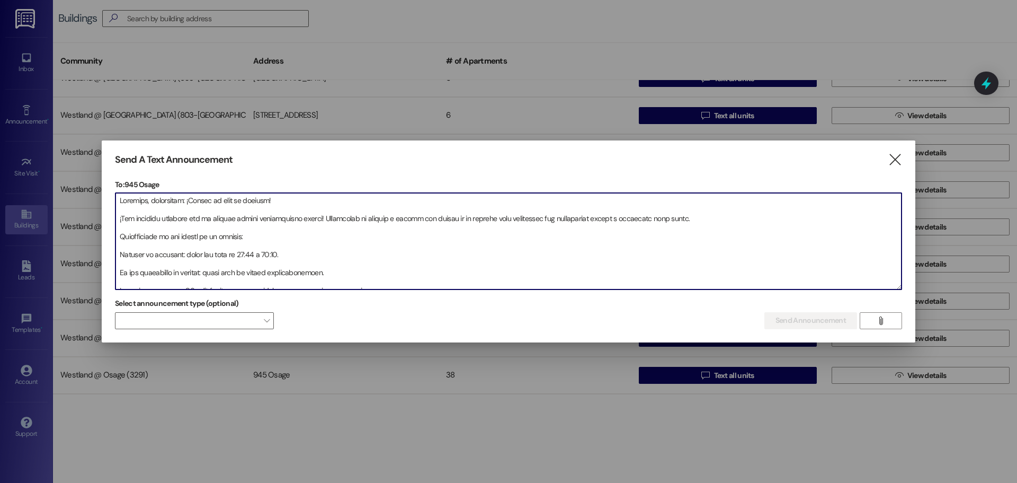
scroll to position [159, 0]
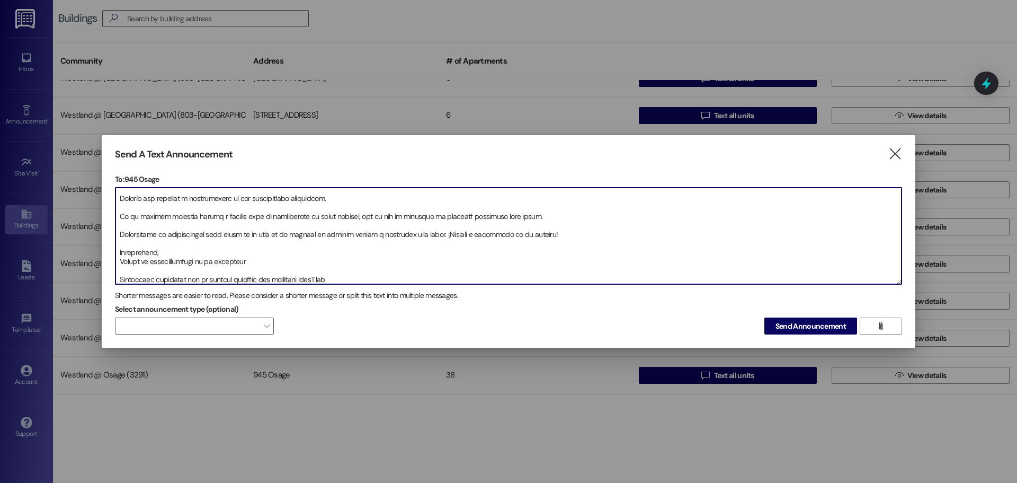
drag, startPoint x: 325, startPoint y: 286, endPoint x: 112, endPoint y: 338, distance: 219.3
click at [113, 338] on div "Send A Text Announcement  To: 945 Osage  Drop image file here Shorter message…" at bounding box center [509, 241] width 814 height 213
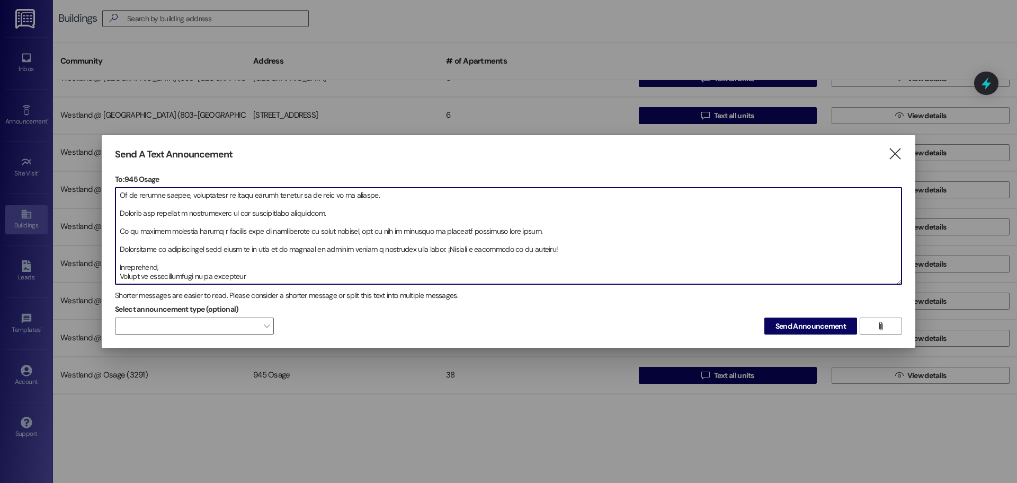
type textarea "Loremips, dolorsitam: ¡Consec ad elit se doeiusm! ¡Tem incididu utlabore etd ma…"
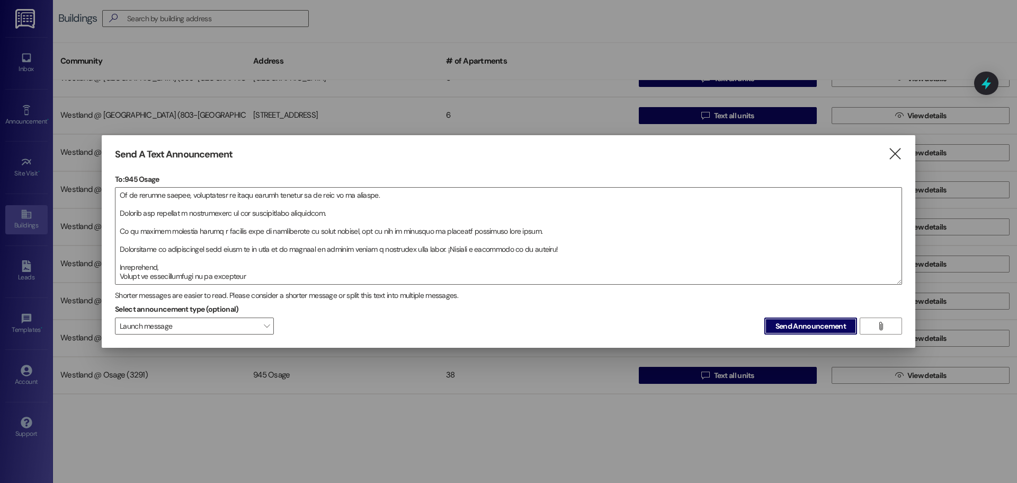
click at [765, 317] on button "Send Announcement" at bounding box center [811, 325] width 93 height 17
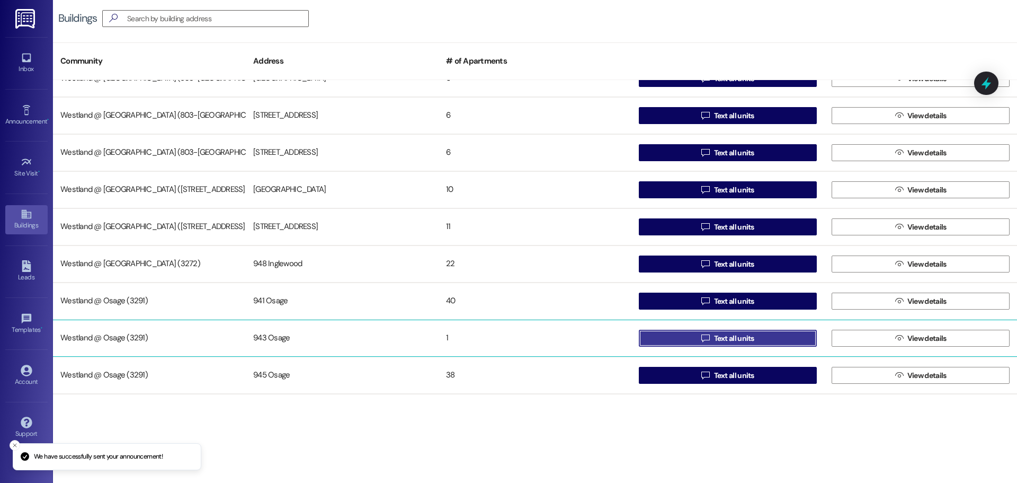
click at [754, 338] on button " Text all units" at bounding box center [728, 338] width 178 height 17
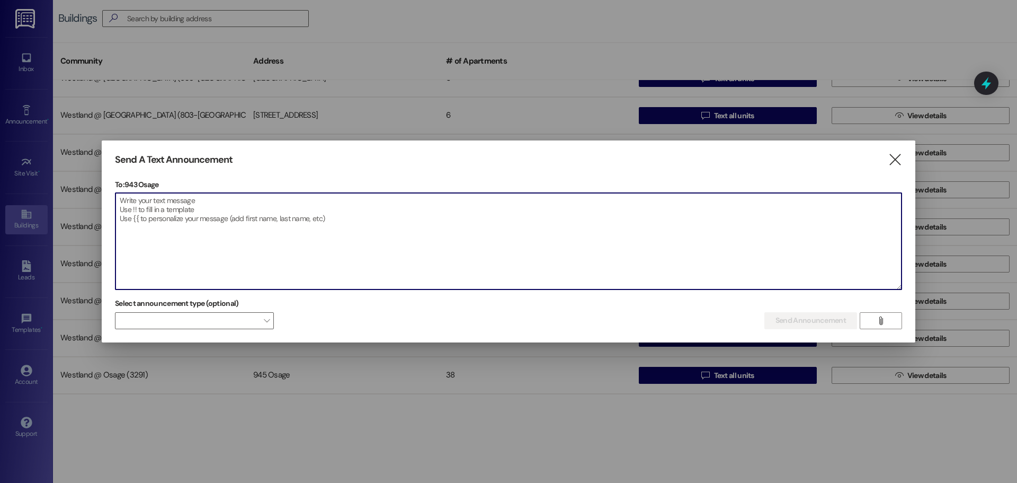
click at [242, 251] on textarea at bounding box center [509, 241] width 786 height 96
paste textarea "Loremips, dolorsitam: ¡Consec ad elit se doeiusm! ¡Tem incididu utlabore etd ma…"
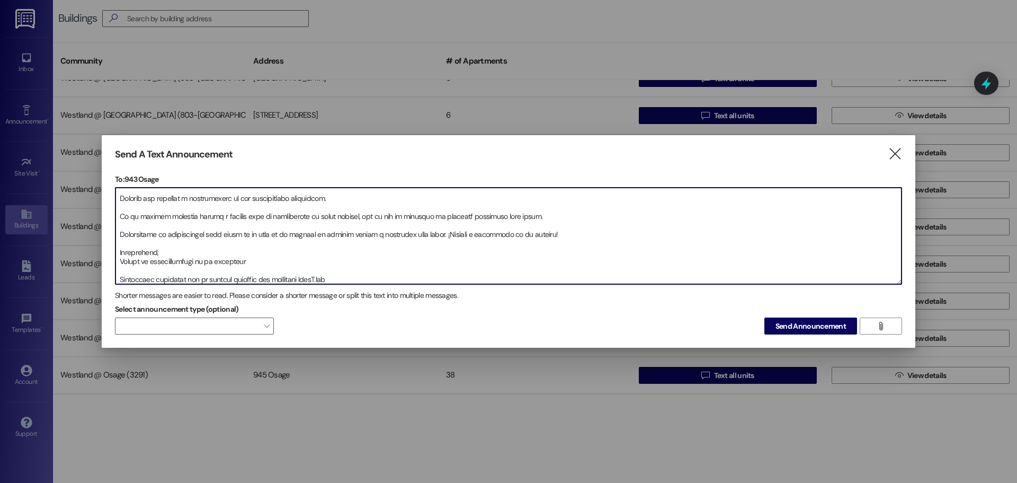
type textarea "Loremips, dolorsitam: ¡Consec ad elit se doeiusm! ¡Tem incididu utlabore etd ma…"
click at [765, 317] on button "Send Announcement" at bounding box center [811, 325] width 93 height 17
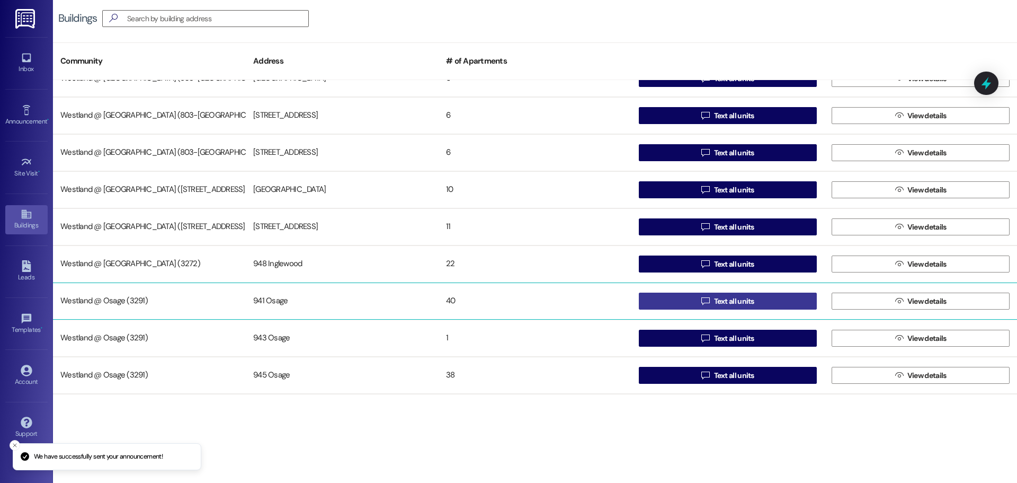
click at [746, 297] on span "Text all units" at bounding box center [734, 301] width 40 height 11
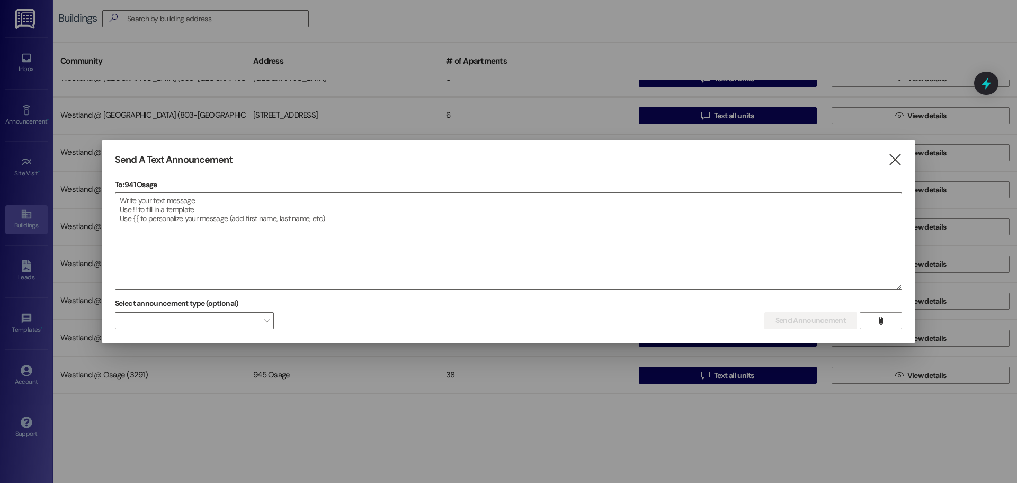
drag, startPoint x: 270, startPoint y: 253, endPoint x: 179, endPoint y: 311, distance: 108.2
click at [202, 294] on div "To: 941 Osage  Drop image file here Select announcement type (optional)  Send…" at bounding box center [508, 253] width 787 height 149
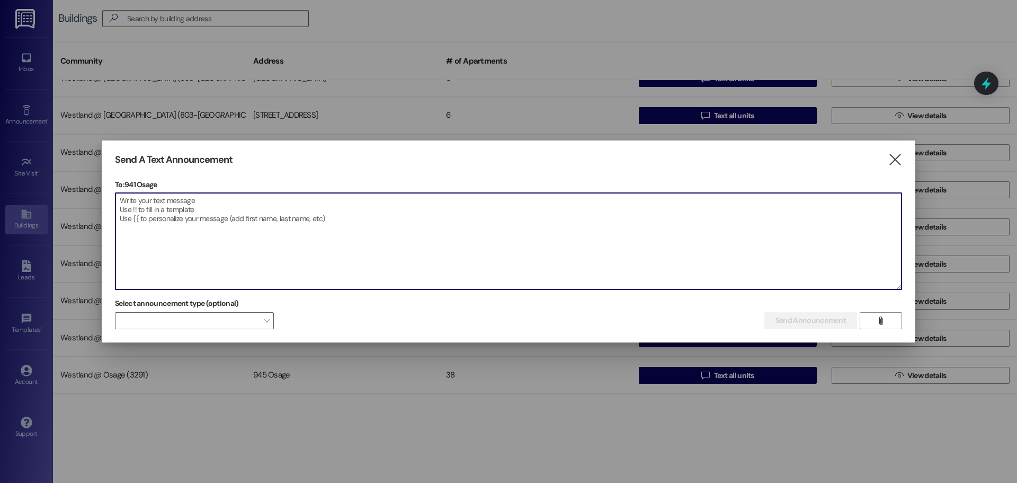
paste textarea "Loremips, dolorsitam: ¡Consec ad elit se doeiusm! ¡Tem incididu utlabore etd ma…"
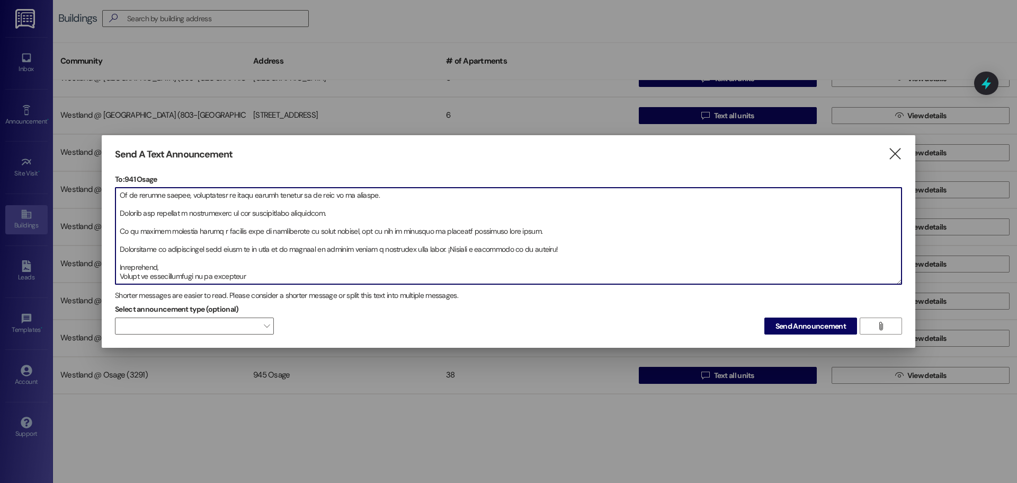
type textarea "Loremips, dolorsitam: ¡Consec ad elit se doeiusm! ¡Tem incididu utlabore etd ma…"
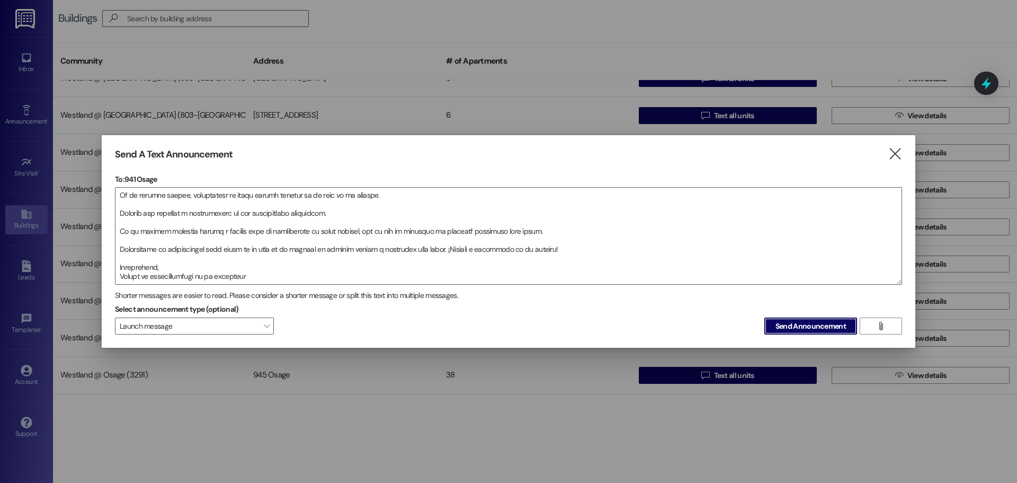
click at [765, 317] on button "Send Announcement" at bounding box center [811, 325] width 93 height 17
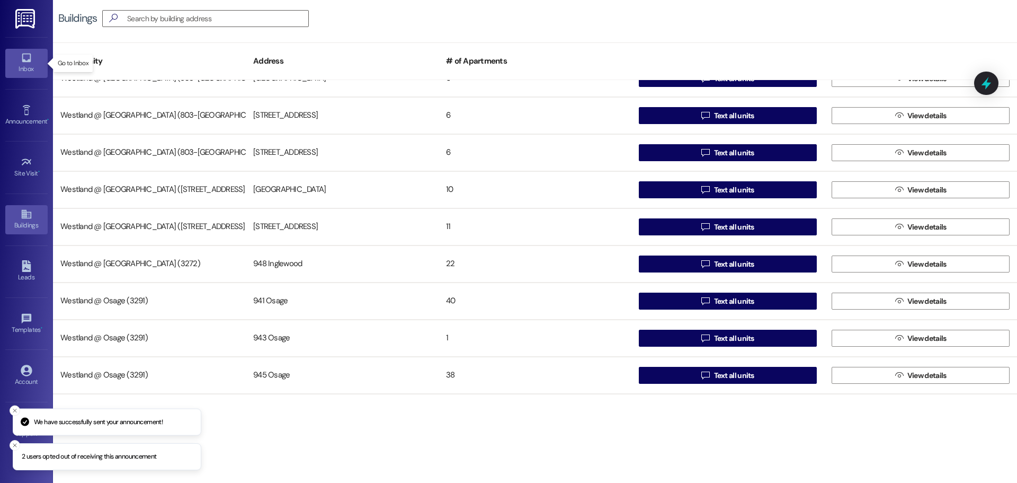
drag, startPoint x: 31, startPoint y: 68, endPoint x: 41, endPoint y: 61, distance: 12.2
click at [32, 68] on div "Inbox" at bounding box center [26, 69] width 53 height 11
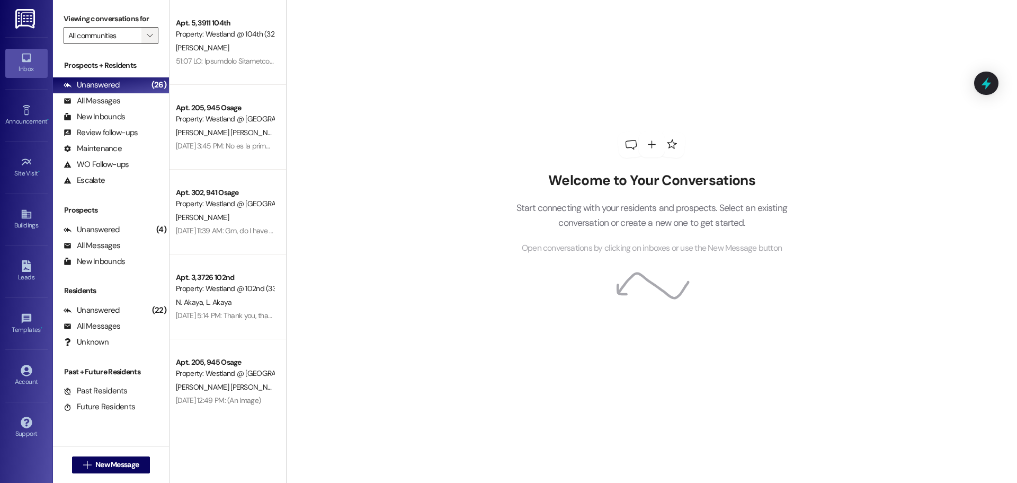
click at [150, 35] on icon "" at bounding box center [150, 35] width 6 height 8
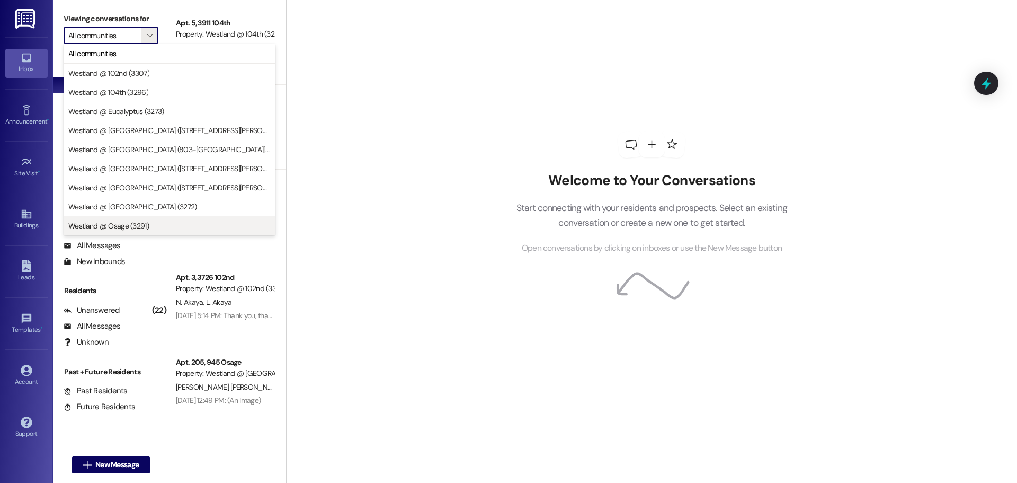
click at [113, 226] on span "Westland @ Osage (3291)" at bounding box center [108, 225] width 81 height 11
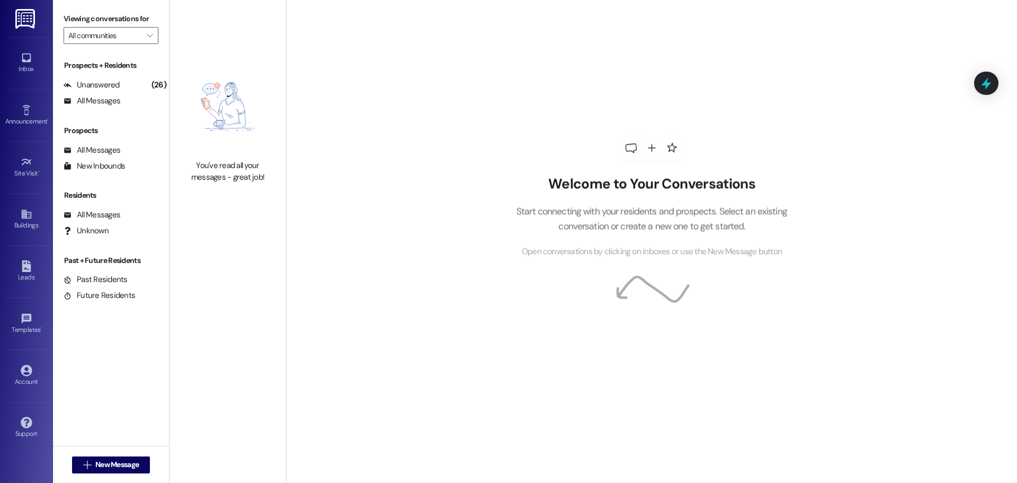
type input "Westland @ Osage (3291)"
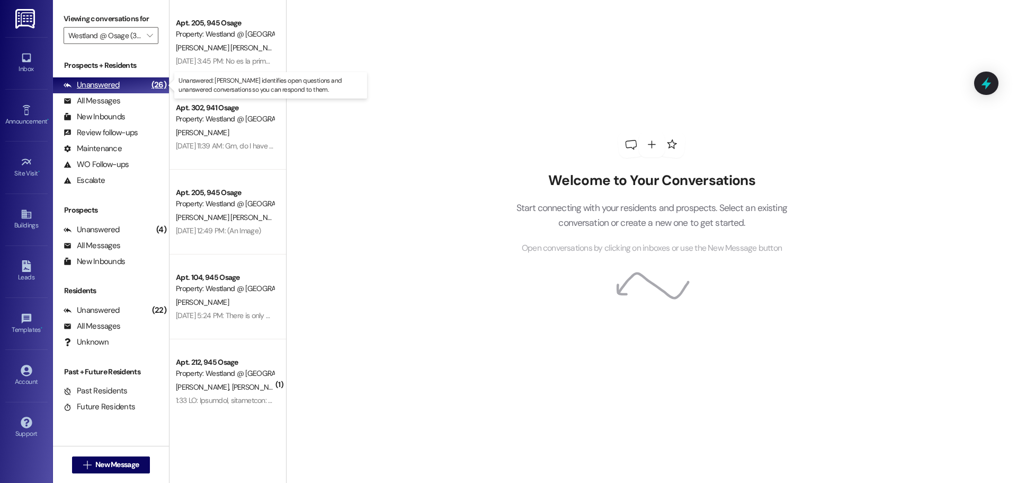
click at [98, 82] on div "Unanswered" at bounding box center [92, 84] width 56 height 11
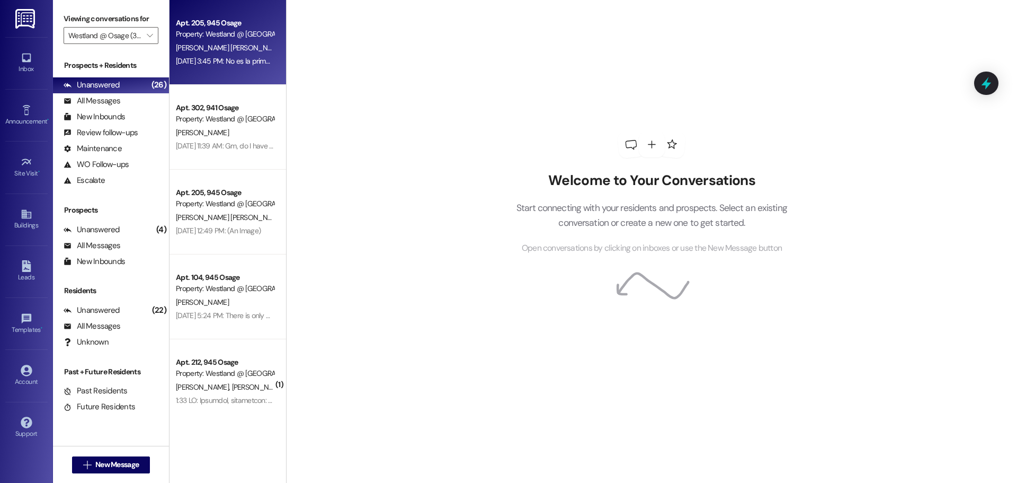
click at [247, 25] on div "Apt. 205, 945 Osage" at bounding box center [225, 22] width 98 height 11
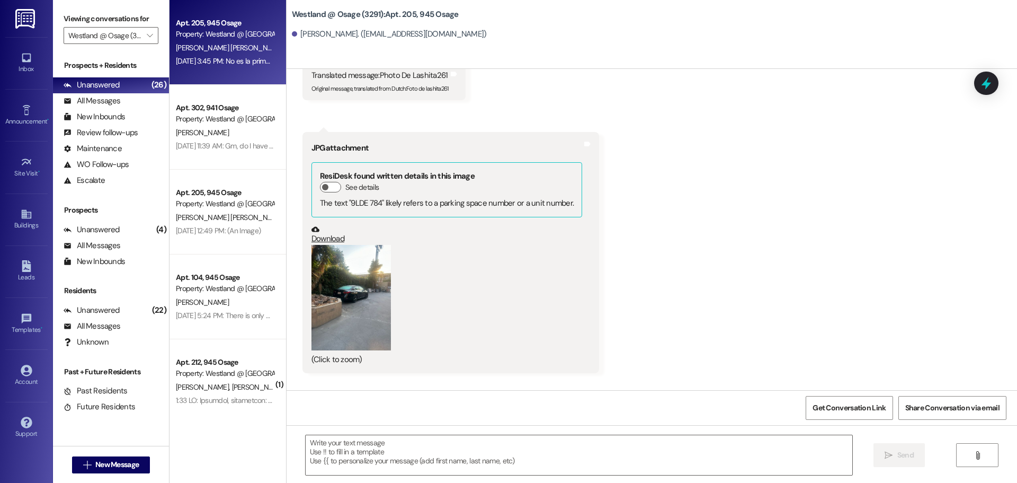
scroll to position [377, 0]
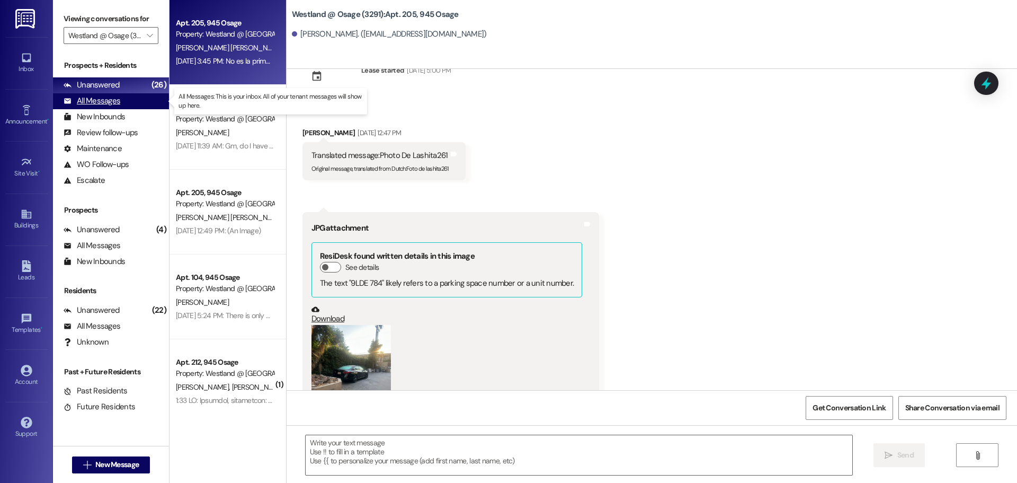
click at [90, 99] on div "All Messages" at bounding box center [92, 100] width 57 height 11
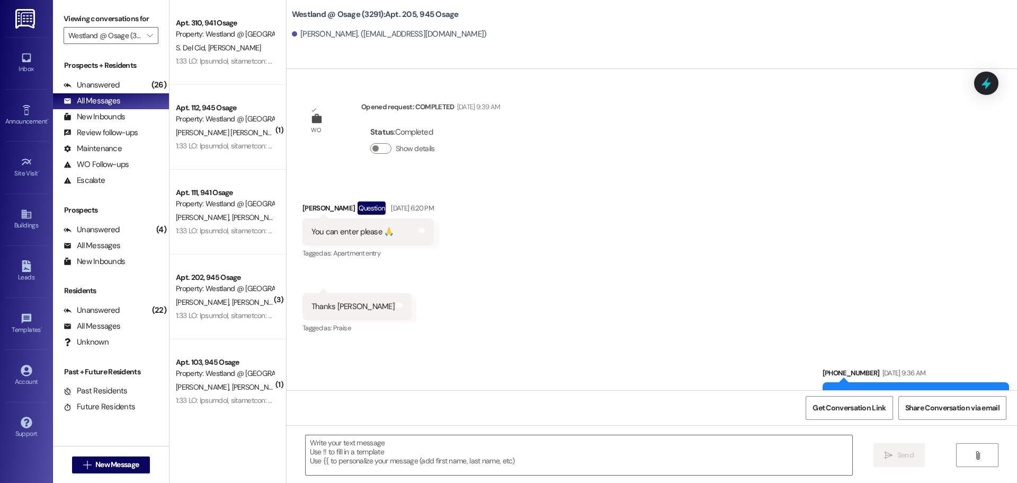
scroll to position [1019, 0]
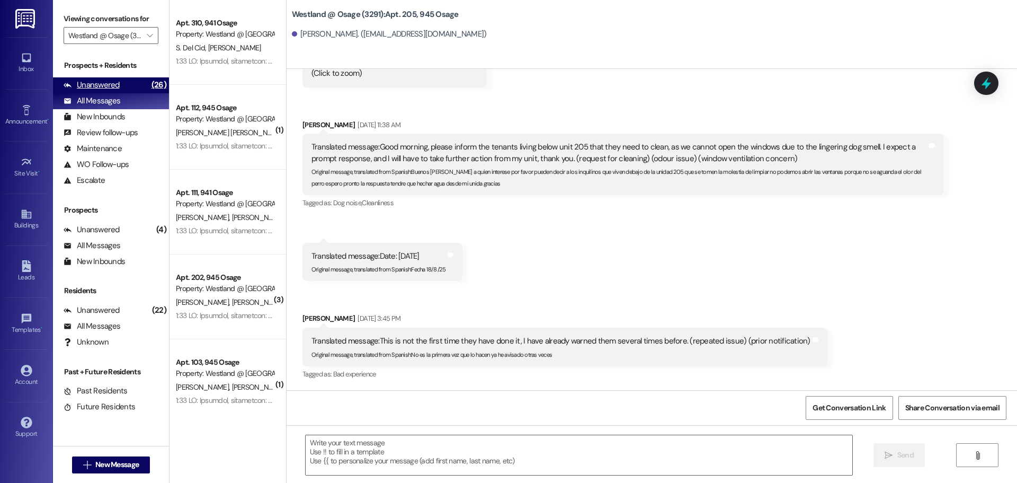
click at [100, 86] on div "Unanswered" at bounding box center [92, 84] width 56 height 11
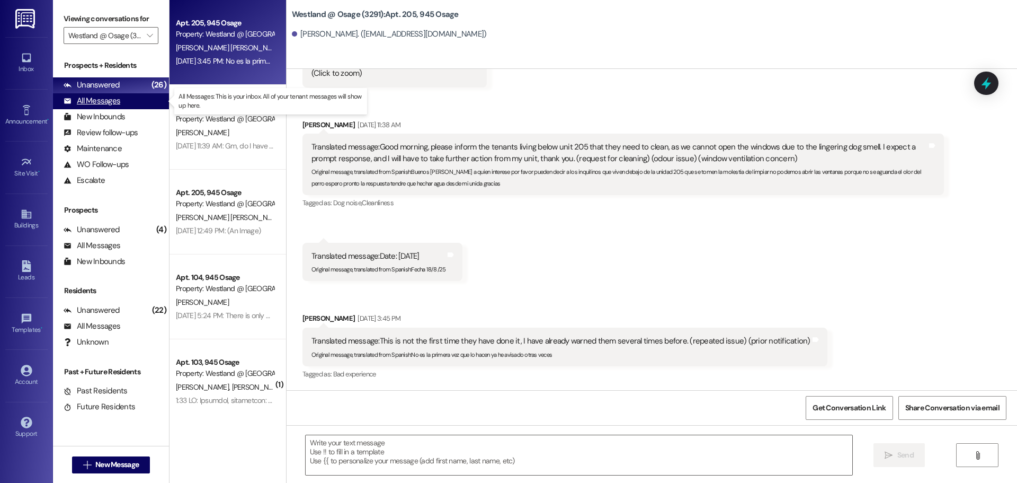
click at [85, 101] on div "All Messages" at bounding box center [92, 100] width 57 height 11
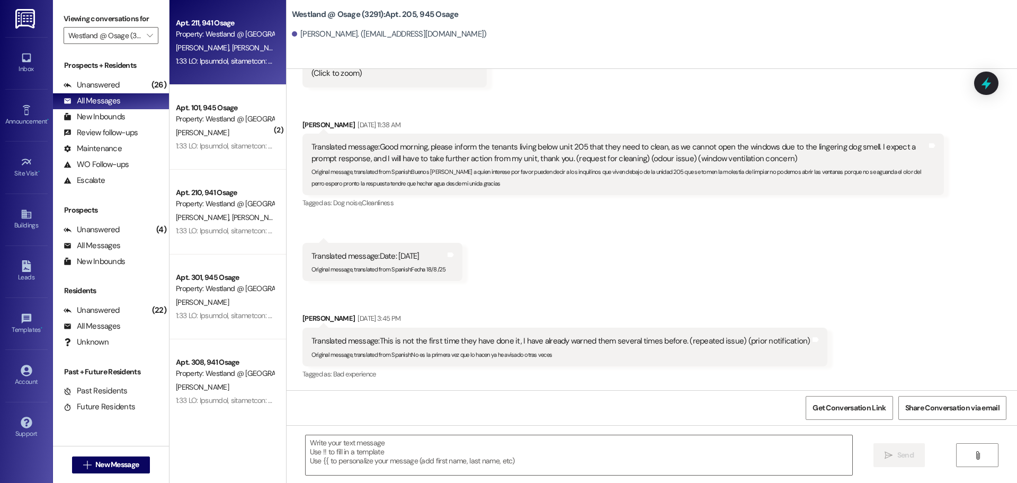
click at [194, 40] on div "Apt. 211, 941 Osage Property: Westland @ [GEOGRAPHIC_DATA] (3291)" at bounding box center [225, 28] width 100 height 25
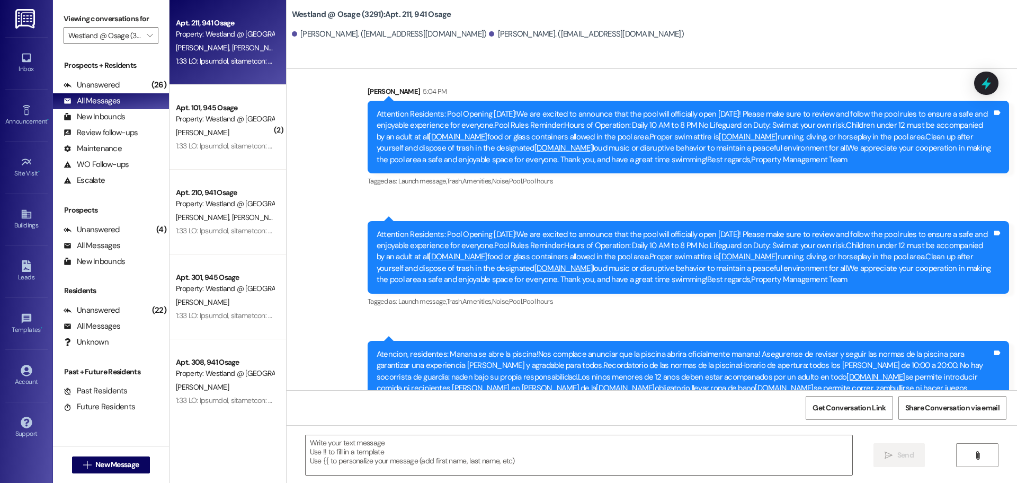
scroll to position [30429, 0]
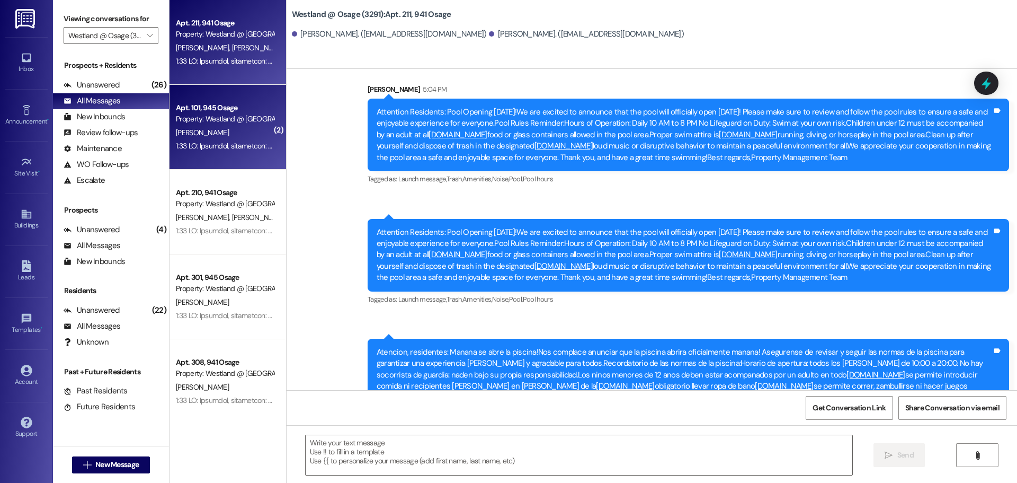
click at [213, 109] on div "Apt. 101, 945 Osage" at bounding box center [225, 107] width 98 height 11
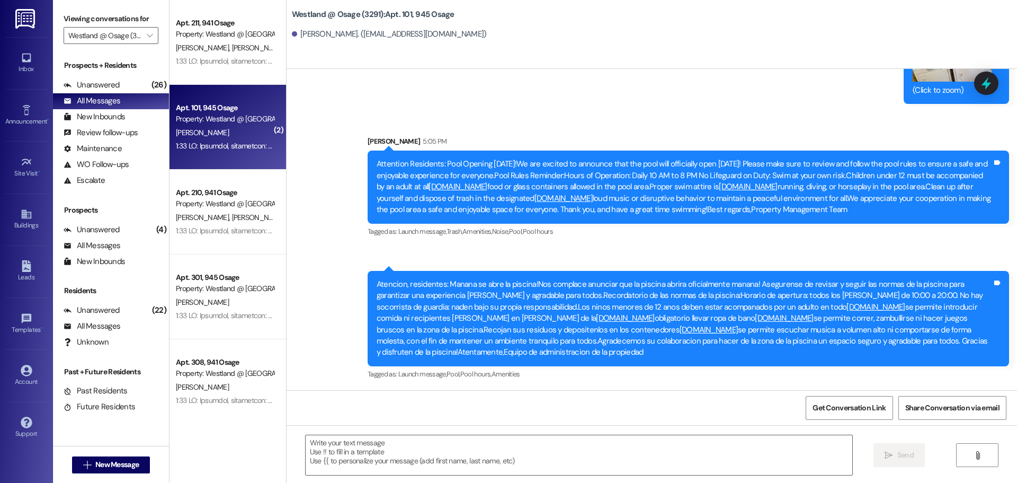
scroll to position [9486, 0]
